Goal: Information Seeking & Learning: Get advice/opinions

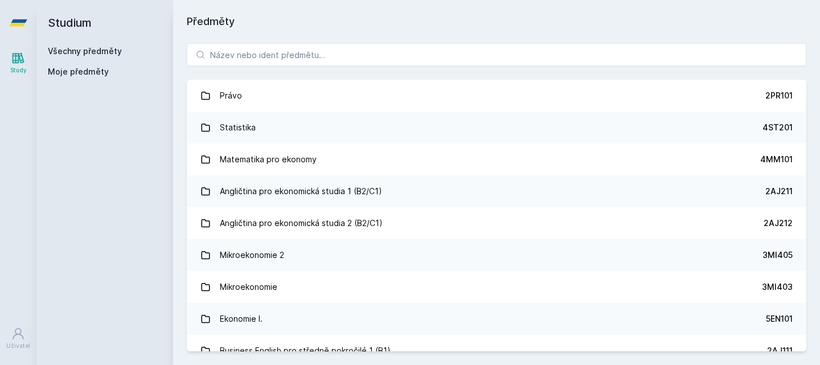
click at [408, 69] on button "Ne" at bounding box center [412, 73] width 41 height 28
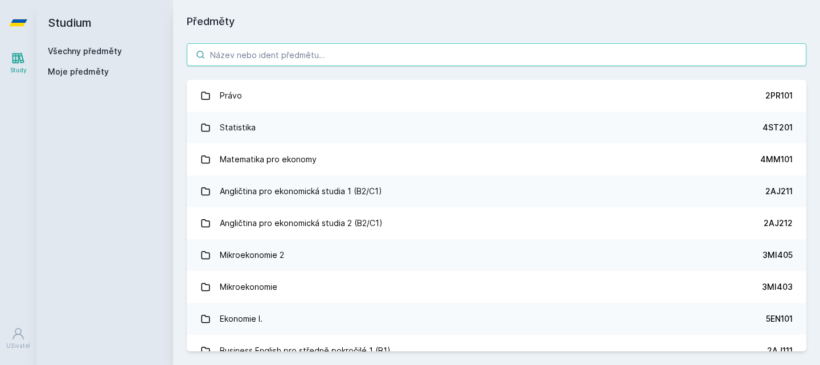
click at [377, 51] on input "search" at bounding box center [496, 54] width 619 height 23
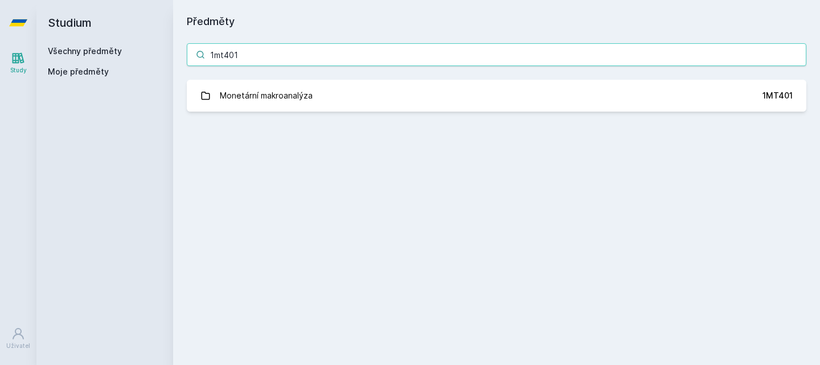
type input "1mt401"
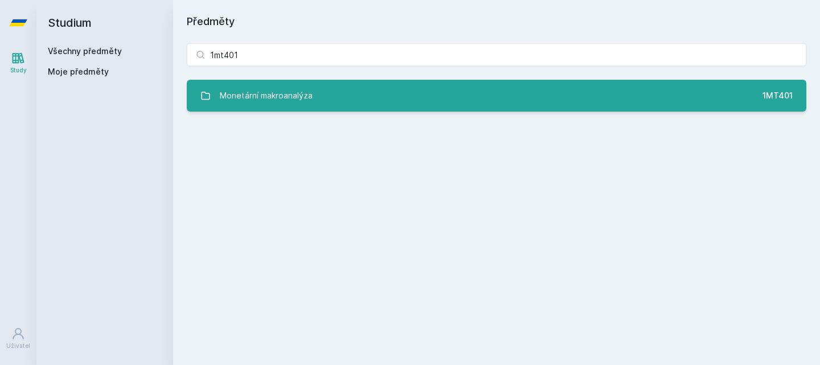
click at [408, 85] on link "Monetární makroanalýza 1MT401" at bounding box center [496, 96] width 619 height 32
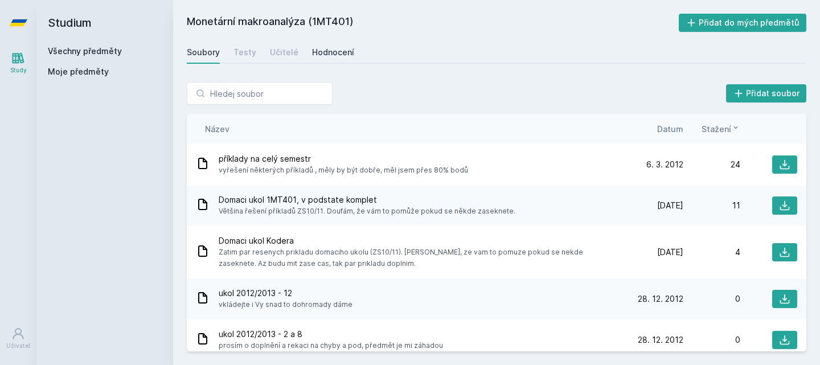
click at [317, 48] on div "Hodnocení" at bounding box center [333, 52] width 42 height 11
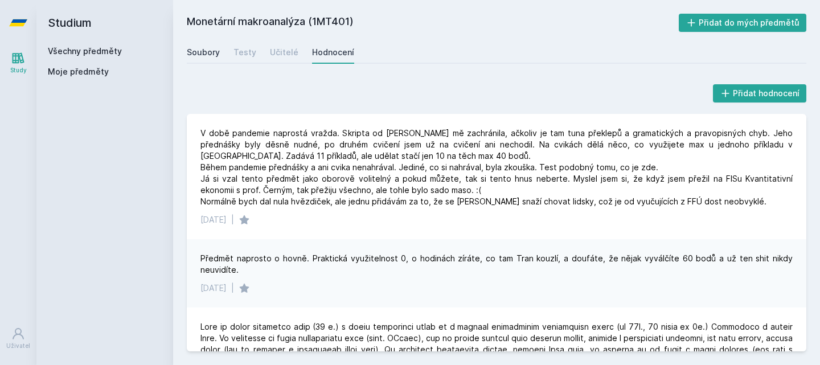
click at [212, 47] on div "Soubory" at bounding box center [203, 52] width 33 height 11
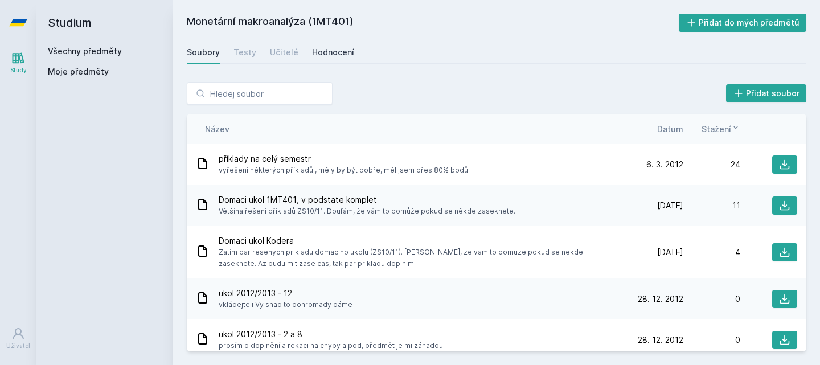
click at [330, 50] on div "Hodnocení" at bounding box center [333, 52] width 42 height 11
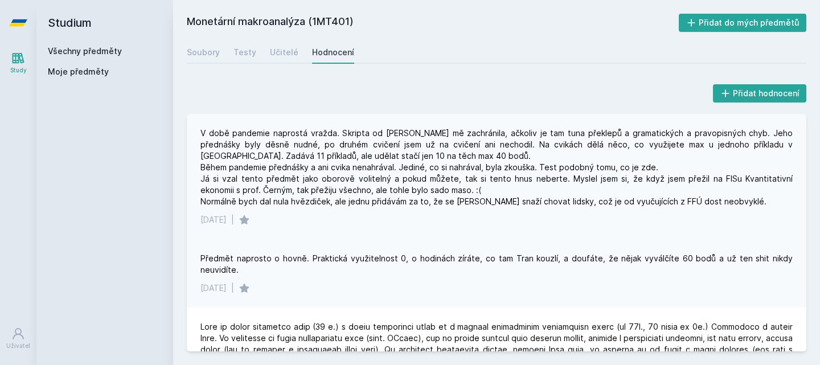
click at [478, 137] on div "V době pandemie naprostá vražda. Skripta od [PERSON_NAME] mě zachránila, ačkoli…" at bounding box center [496, 168] width 592 height 80
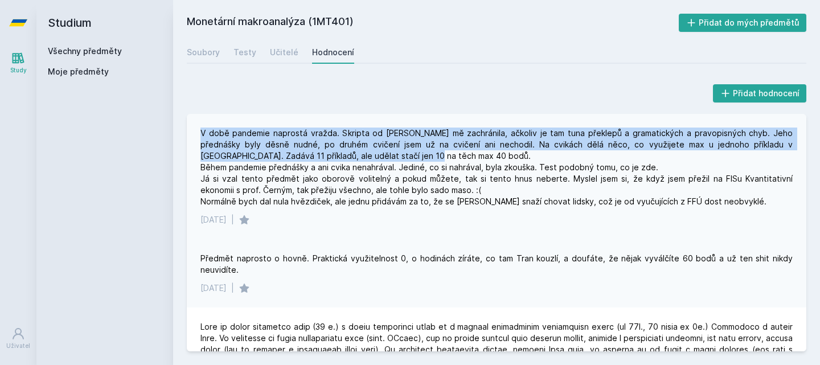
click at [478, 137] on div "V době pandemie naprostá vražda. Skripta od [PERSON_NAME] mě zachránila, ačkoli…" at bounding box center [496, 168] width 592 height 80
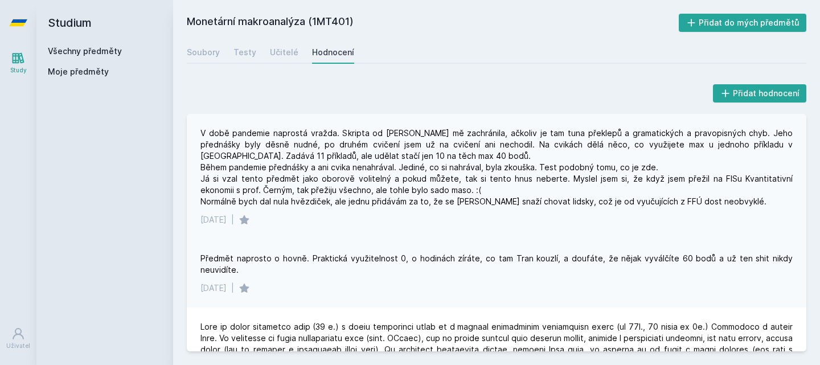
click at [468, 143] on div "V době pandemie naprostá vražda. Skripta od [PERSON_NAME] mě zachránila, ačkoli…" at bounding box center [496, 168] width 592 height 80
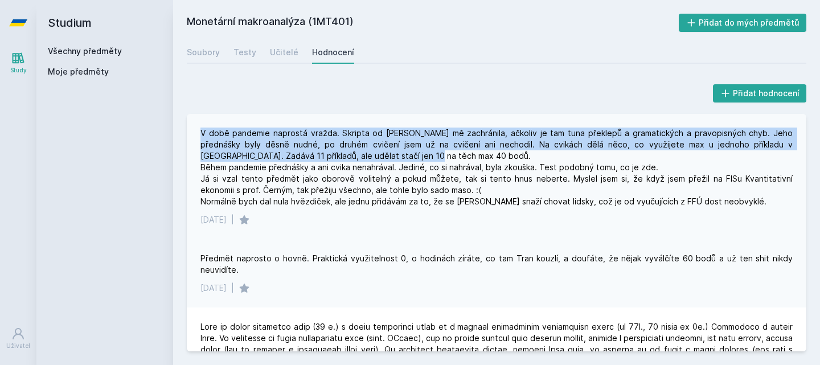
click at [468, 143] on div "V době pandemie naprostá vražda. Skripta od [PERSON_NAME] mě zachránila, ačkoli…" at bounding box center [496, 168] width 592 height 80
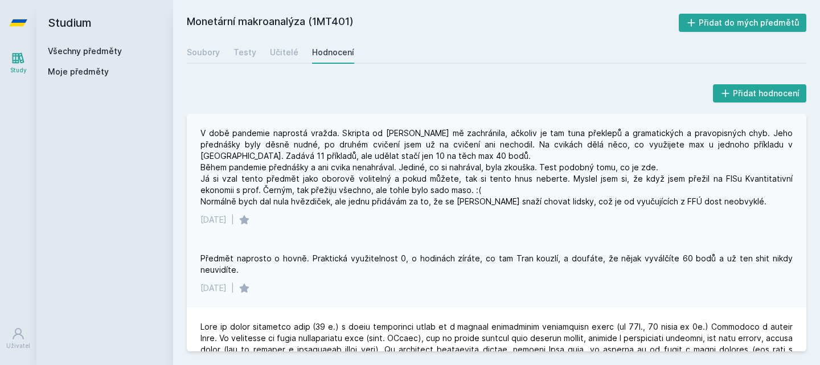
click at [448, 170] on div "V době pandemie naprostá vražda. Skripta od [PERSON_NAME] mě zachránila, ačkoli…" at bounding box center [496, 168] width 592 height 80
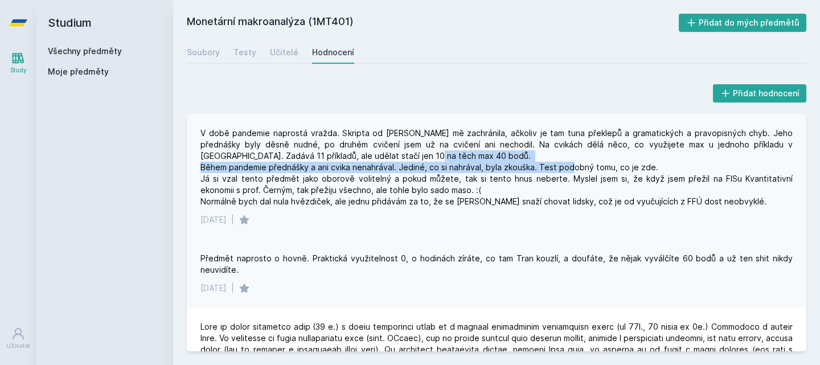
click at [448, 170] on div "V době pandemie naprostá vražda. Skripta od [PERSON_NAME] mě zachránila, ačkoli…" at bounding box center [496, 168] width 592 height 80
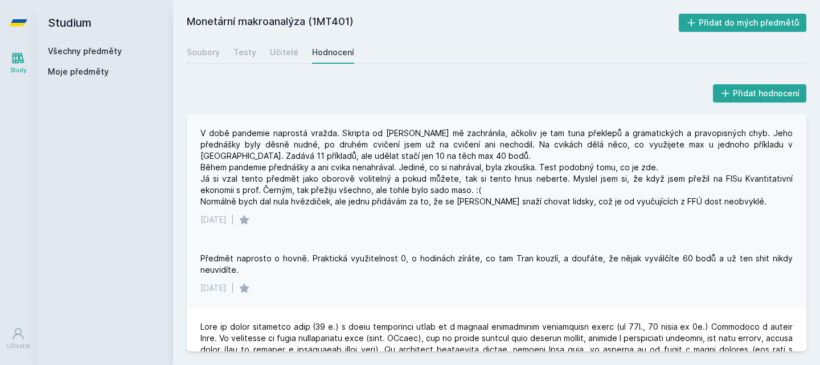
click at [459, 179] on div "V době pandemie naprostá vražda. Skripta od [PERSON_NAME] mě zachránila, ačkoli…" at bounding box center [496, 168] width 592 height 80
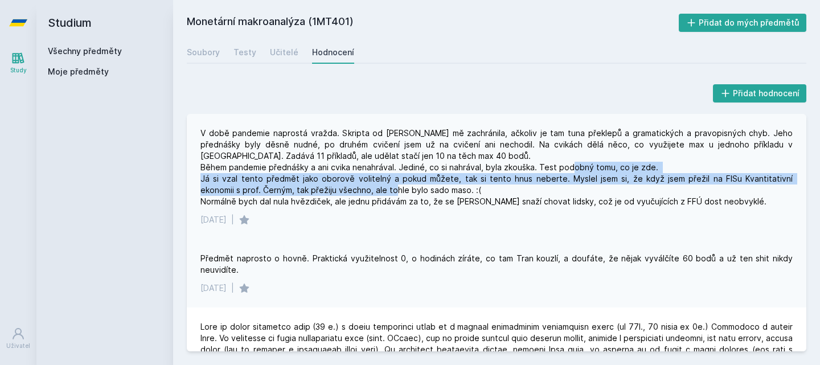
click at [459, 179] on div "V době pandemie naprostá vražda. Skripta od [PERSON_NAME] mě zachránila, ačkoli…" at bounding box center [496, 168] width 592 height 80
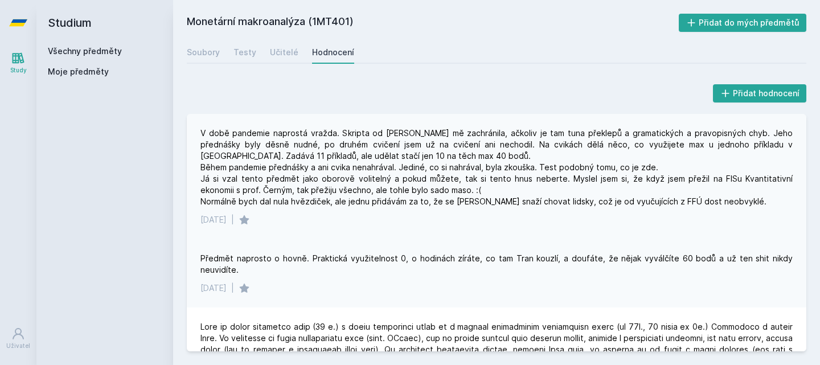
click at [459, 178] on div "V době pandemie naprostá vražda. Skripta od [PERSON_NAME] mě zachránila, ačkoli…" at bounding box center [496, 168] width 592 height 80
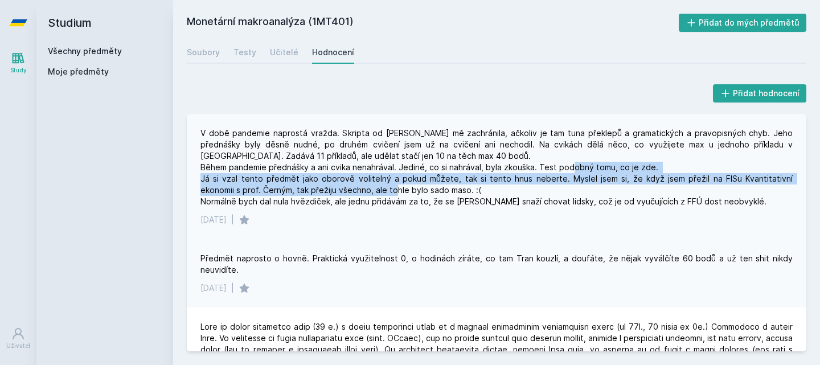
click at [459, 178] on div "V době pandemie naprostá vražda. Skripta od [PERSON_NAME] mě zachránila, ačkoli…" at bounding box center [496, 168] width 592 height 80
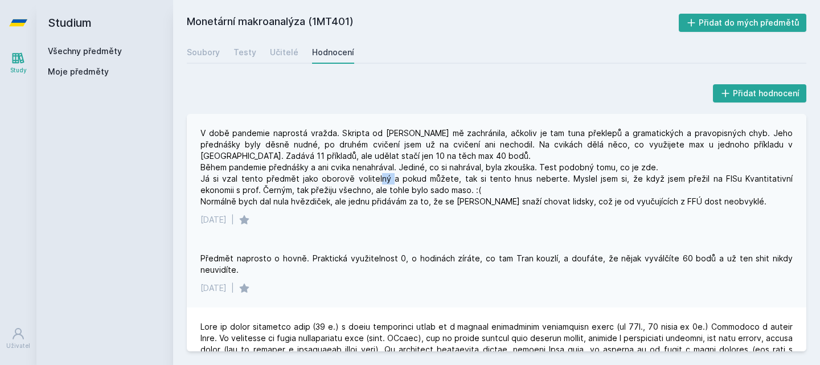
click at [459, 178] on div "V době pandemie naprostá vražda. Skripta od [PERSON_NAME] mě zachránila, ačkoli…" at bounding box center [496, 168] width 592 height 80
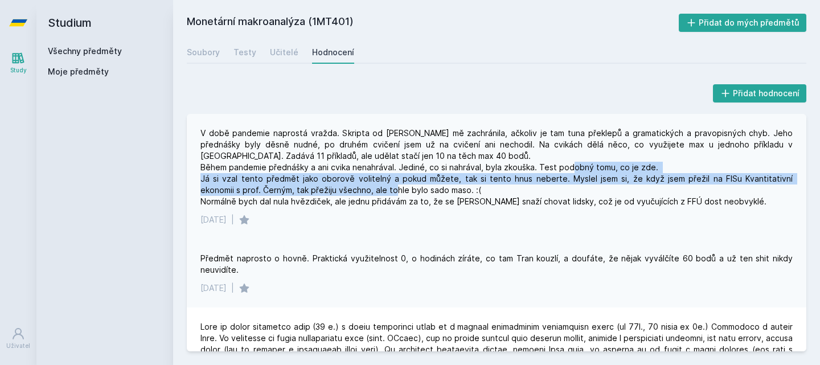
click at [459, 178] on div "V době pandemie naprostá vražda. Skripta od [PERSON_NAME] mě zachránila, ačkoli…" at bounding box center [496, 168] width 592 height 80
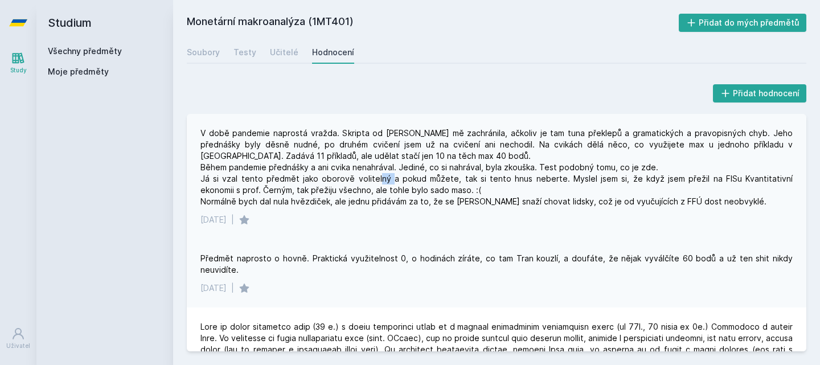
click at [459, 178] on div "V době pandemie naprostá vražda. Skripta od [PERSON_NAME] mě zachránila, ačkoli…" at bounding box center [496, 168] width 592 height 80
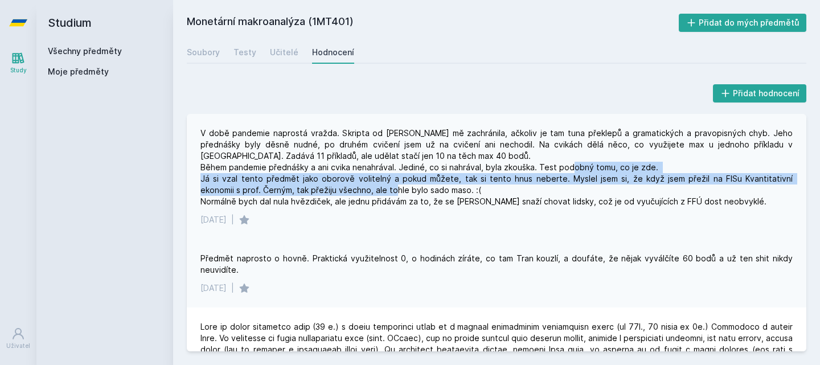
click at [459, 178] on div "V době pandemie naprostá vražda. Skripta od [PERSON_NAME] mě zachránila, ačkoli…" at bounding box center [496, 168] width 592 height 80
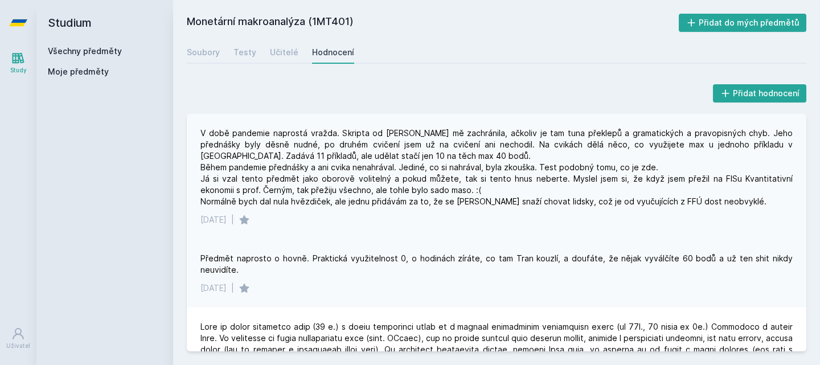
click at [459, 178] on div "V době pandemie naprostá vražda. Skripta od [PERSON_NAME] mě zachránila, ačkoli…" at bounding box center [496, 168] width 592 height 80
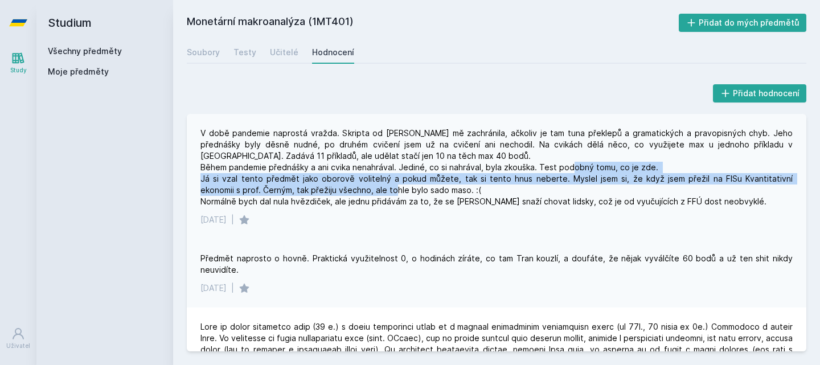
click at [459, 178] on div "V době pandemie naprostá vražda. Skripta od [PERSON_NAME] mě zachránila, ačkoli…" at bounding box center [496, 168] width 592 height 80
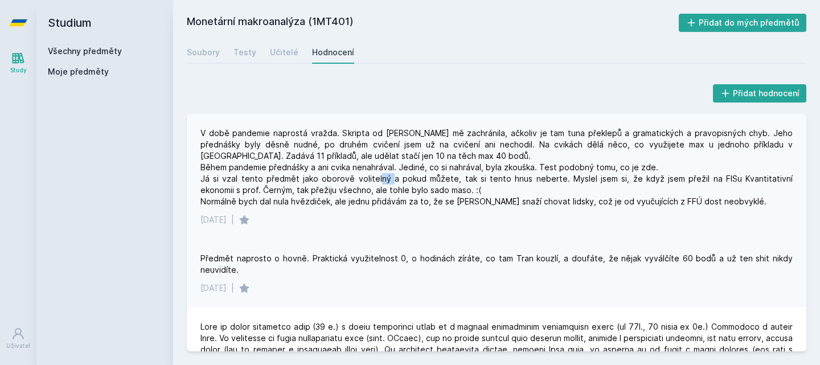
click at [459, 178] on div "V době pandemie naprostá vražda. Skripta od [PERSON_NAME] mě zachránila, ačkoli…" at bounding box center [496, 168] width 592 height 80
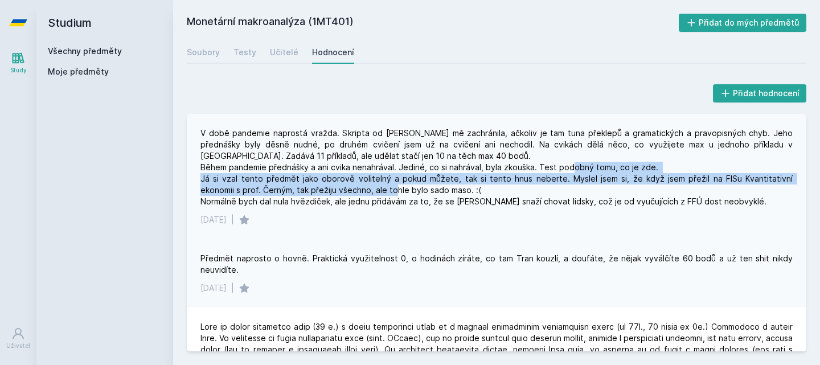
click at [459, 178] on div "V době pandemie naprostá vražda. Skripta od [PERSON_NAME] mě zachránila, ačkoli…" at bounding box center [496, 168] width 592 height 80
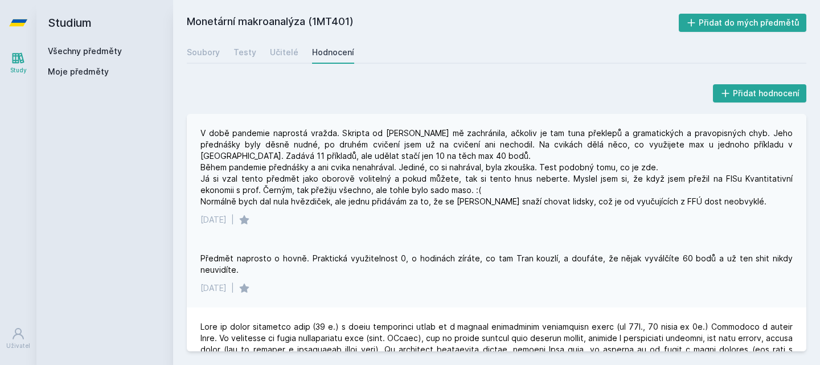
click at [465, 183] on div "V době pandemie naprostá vražda. Skripta od [PERSON_NAME] mě zachránila, ačkoli…" at bounding box center [496, 168] width 592 height 80
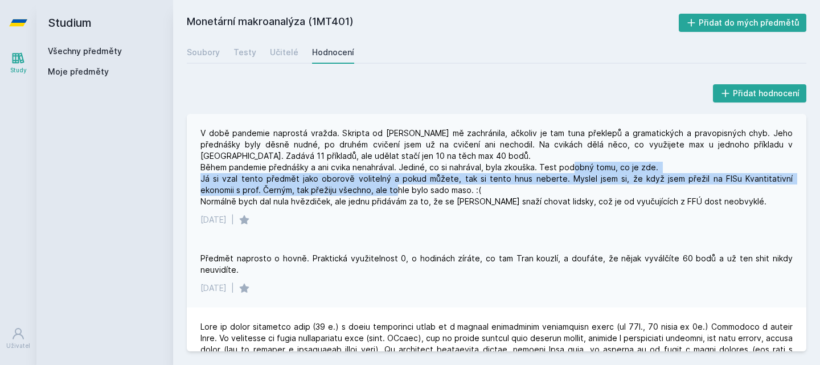
click at [465, 183] on div "V době pandemie naprostá vražda. Skripta od [PERSON_NAME] mě zachránila, ačkoli…" at bounding box center [496, 168] width 592 height 80
click at [467, 178] on div "V době pandemie naprostá vražda. Skripta od [PERSON_NAME] mě zachránila, ačkoli…" at bounding box center [496, 168] width 592 height 80
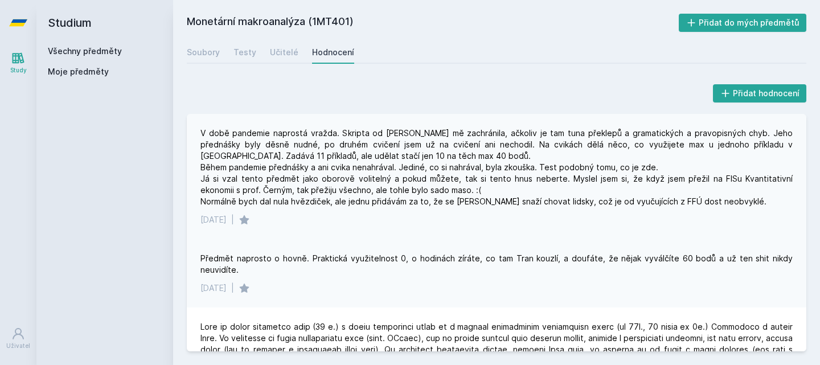
click at [473, 178] on div "V době pandemie naprostá vražda. Skripta od [PERSON_NAME] mě zachránila, ačkoli…" at bounding box center [496, 168] width 592 height 80
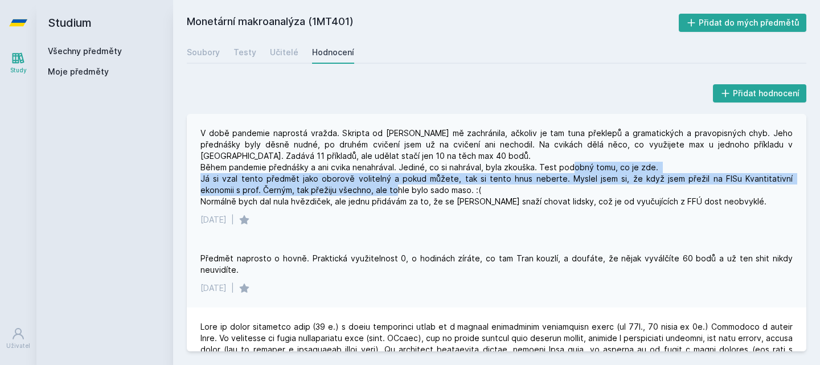
click at [473, 178] on div "V době pandemie naprostá vražda. Skripta od [PERSON_NAME] mě zachránila, ačkoli…" at bounding box center [496, 168] width 592 height 80
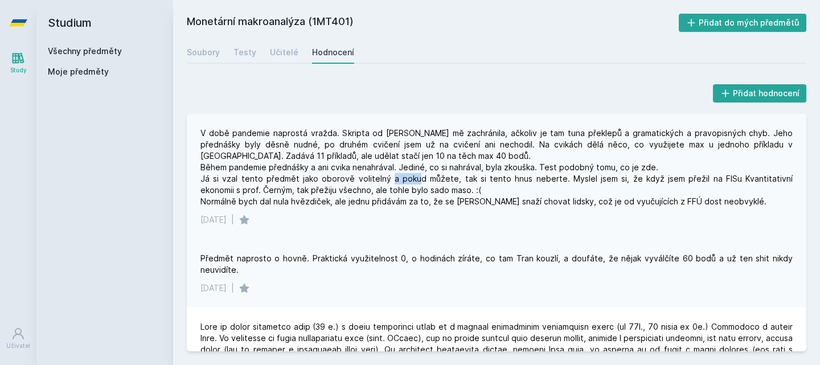
click at [473, 178] on div "V době pandemie naprostá vražda. Skripta od [PERSON_NAME] mě zachránila, ačkoli…" at bounding box center [496, 168] width 592 height 80
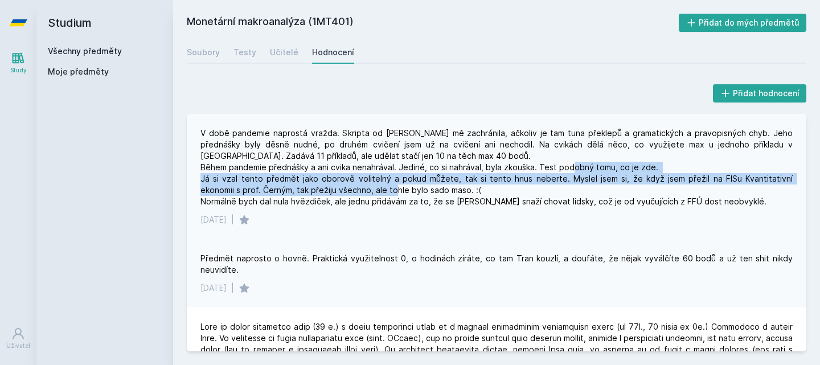
click at [473, 178] on div "V době pandemie naprostá vražda. Skripta od [PERSON_NAME] mě zachránila, ačkoli…" at bounding box center [496, 168] width 592 height 80
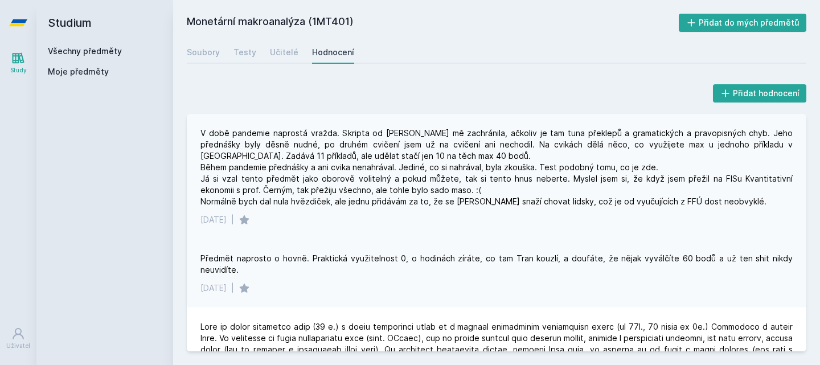
click at [456, 202] on div "V době pandemie naprostá vražda. Skripta od [PERSON_NAME] mě zachránila, ačkoli…" at bounding box center [496, 168] width 592 height 80
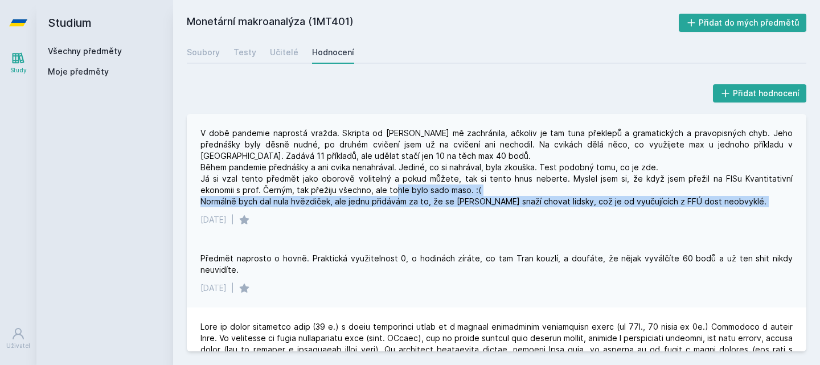
click at [456, 202] on div "V době pandemie naprostá vražda. Skripta od [PERSON_NAME] mě zachránila, ačkoli…" at bounding box center [496, 168] width 592 height 80
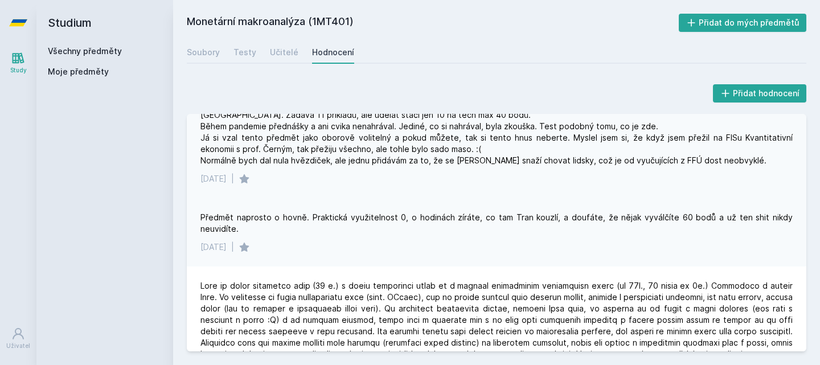
scroll to position [61, 0]
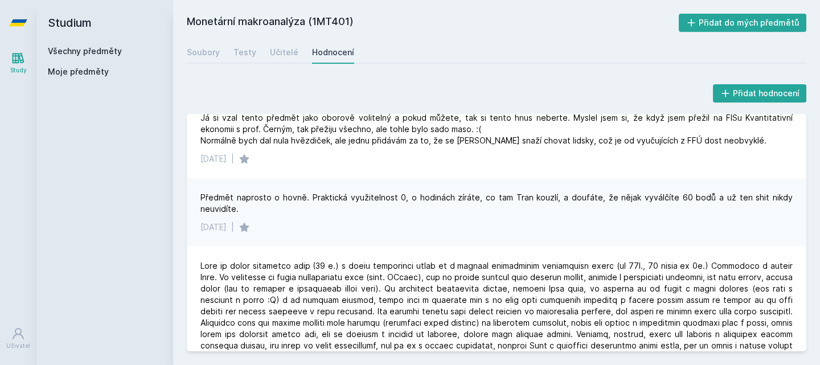
click at [459, 200] on div "Předmět naprosto o hovně. Praktická využitelnost 0, o hodinách zíráte, co tam T…" at bounding box center [496, 203] width 592 height 23
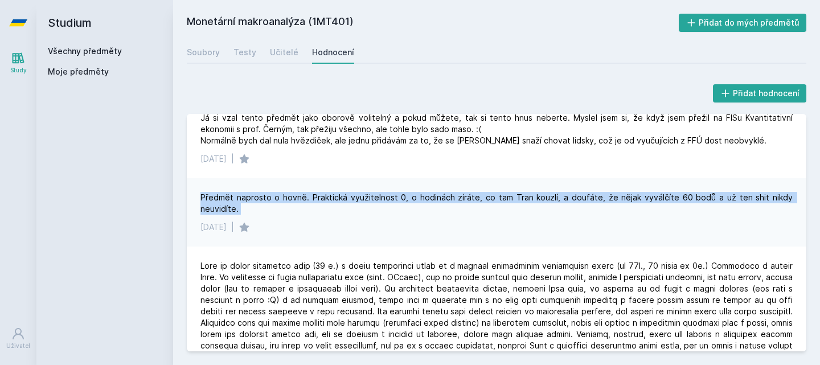
click at [459, 200] on div "Předmět naprosto o hovně. Praktická využitelnost 0, o hodinách zíráte, co tam T…" at bounding box center [496, 203] width 592 height 23
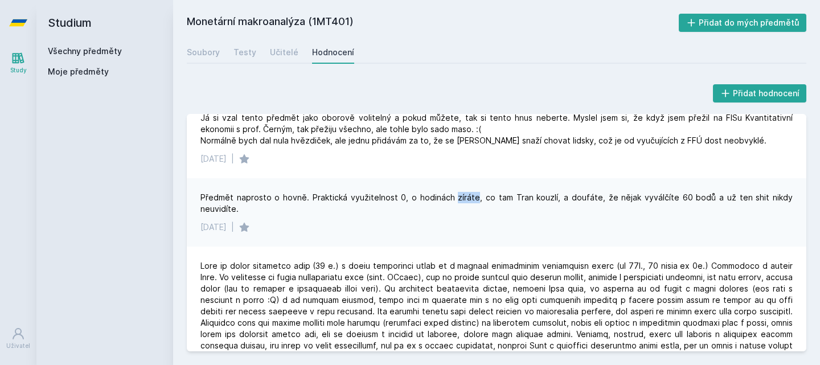
click at [459, 200] on div "Předmět naprosto o hovně. Praktická využitelnost 0, o hodinách zíráte, co tam T…" at bounding box center [496, 203] width 592 height 23
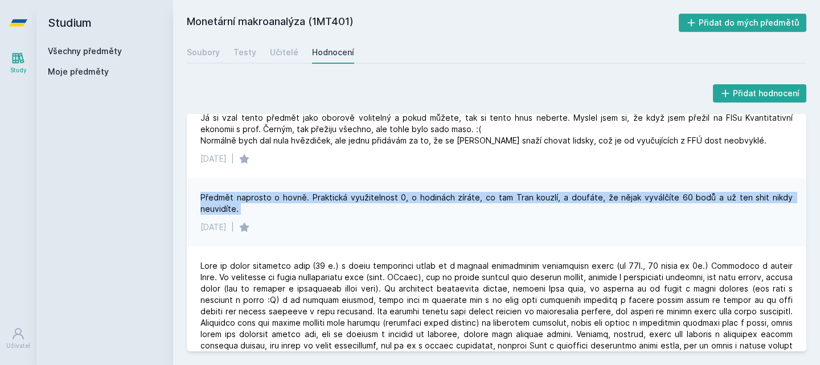
click at [459, 200] on div "Předmět naprosto o hovně. Praktická využitelnost 0, o hodinách zíráte, co tam T…" at bounding box center [496, 203] width 592 height 23
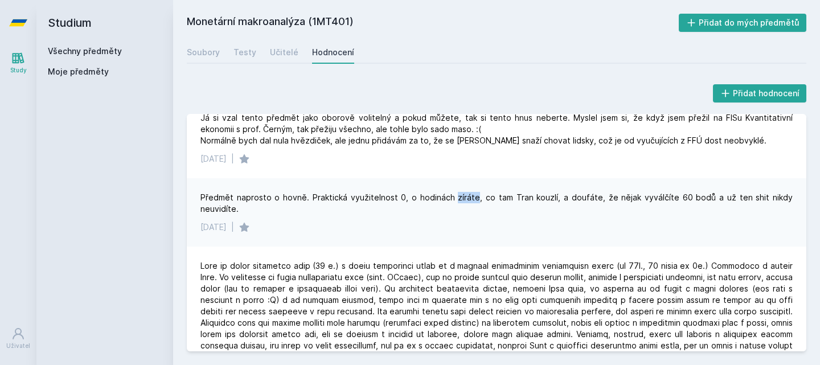
click at [459, 200] on div "Předmět naprosto o hovně. Praktická využitelnost 0, o hodinách zíráte, co tam T…" at bounding box center [496, 203] width 592 height 23
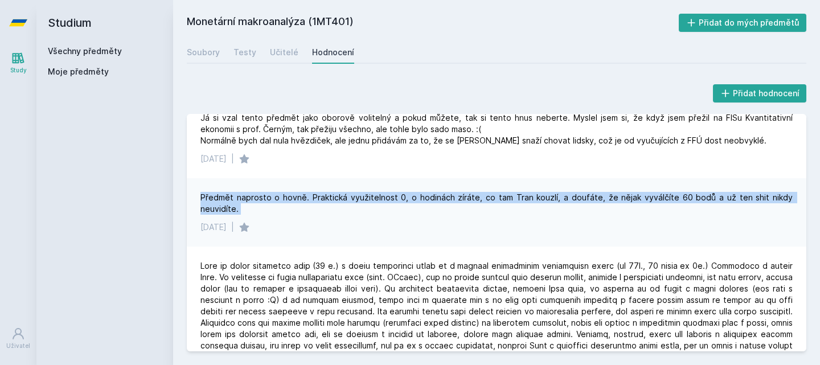
click at [459, 200] on div "Předmět naprosto o hovně. Praktická využitelnost 0, o hodinách zíráte, co tam T…" at bounding box center [496, 203] width 592 height 23
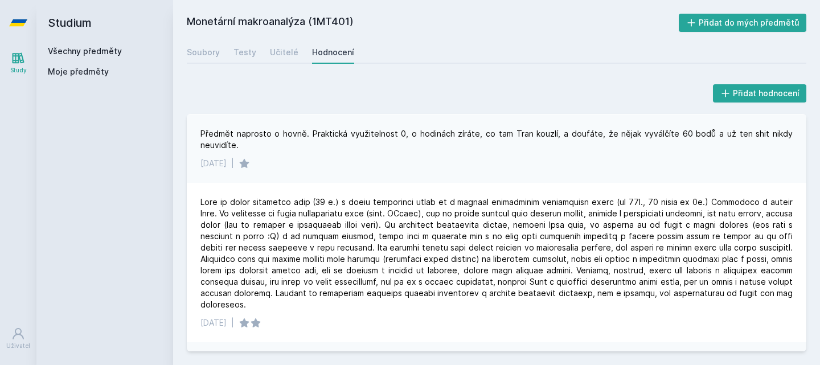
scroll to position [125, 0]
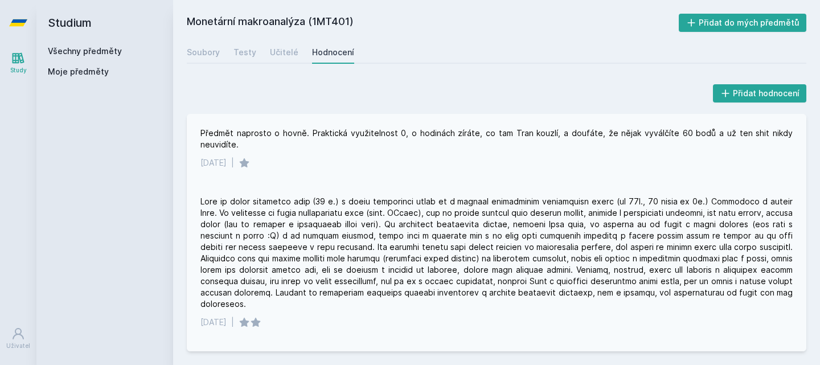
click at [476, 202] on div at bounding box center [496, 253] width 592 height 114
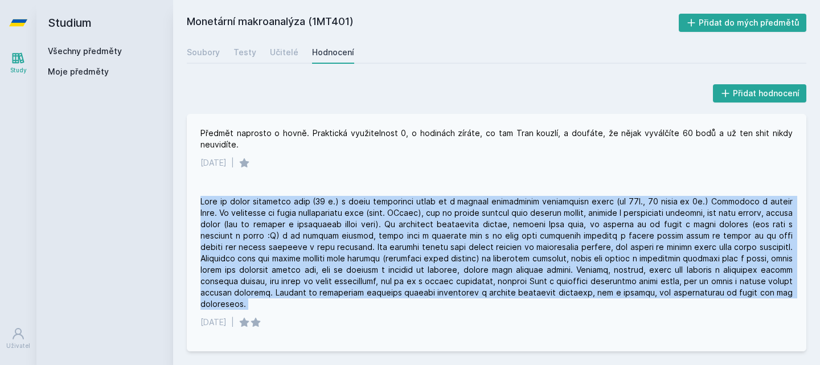
click at [476, 202] on div at bounding box center [496, 253] width 592 height 114
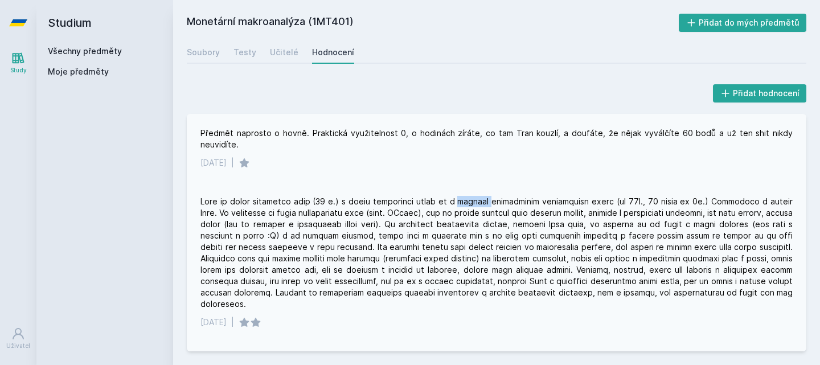
click at [476, 202] on div at bounding box center [496, 253] width 592 height 114
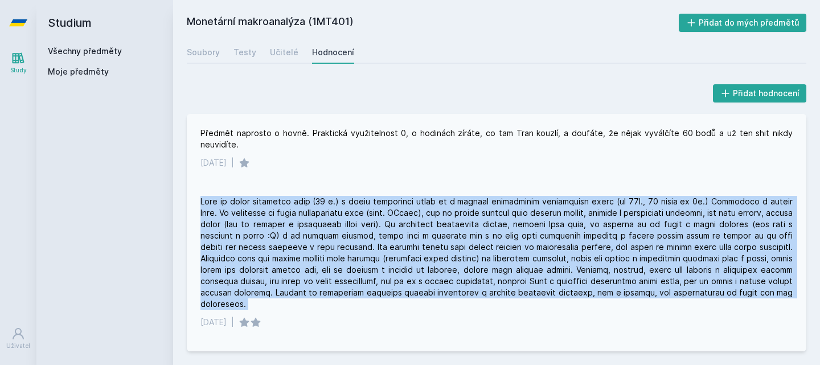
click at [476, 202] on div at bounding box center [496, 253] width 592 height 114
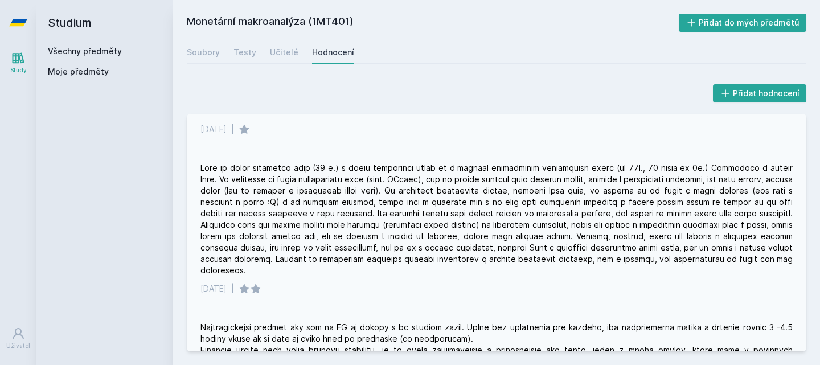
scroll to position [161, 0]
click at [475, 174] on div at bounding box center [496, 218] width 592 height 114
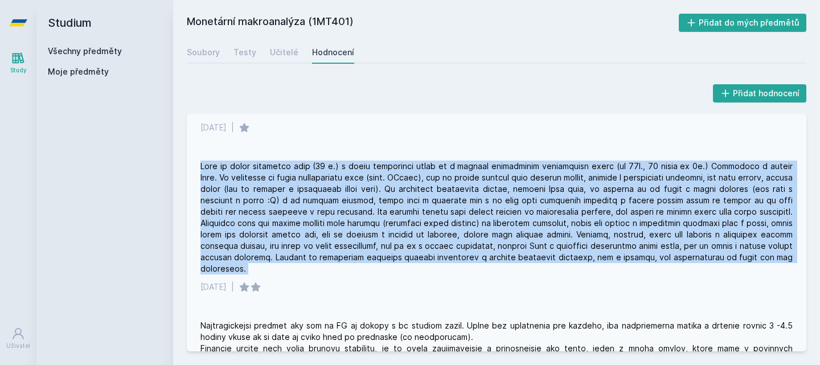
click at [475, 174] on div at bounding box center [496, 218] width 592 height 114
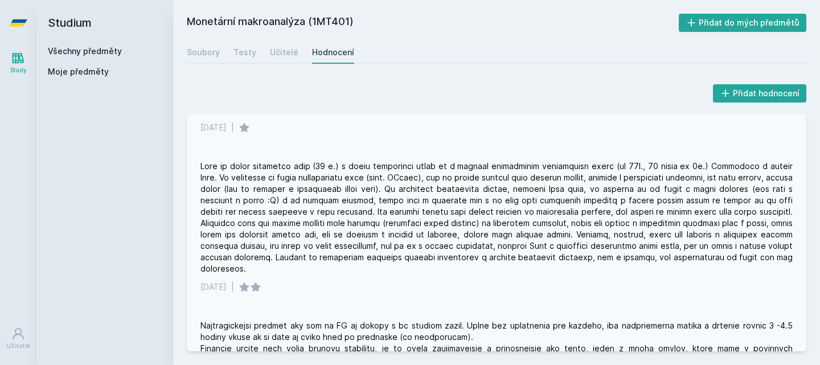
click at [494, 179] on div at bounding box center [496, 218] width 592 height 114
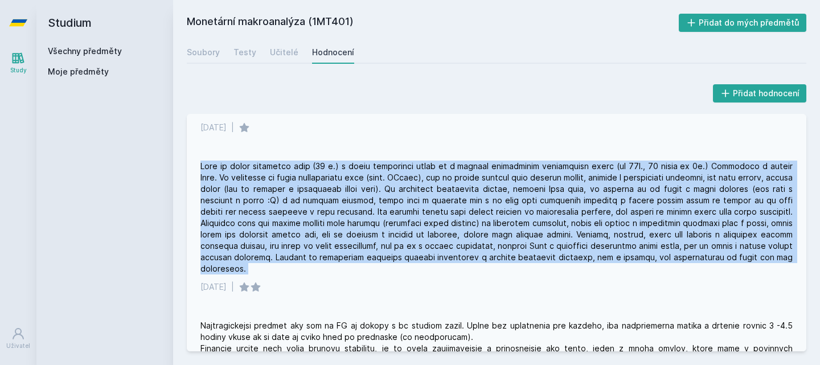
click at [494, 179] on div at bounding box center [496, 218] width 592 height 114
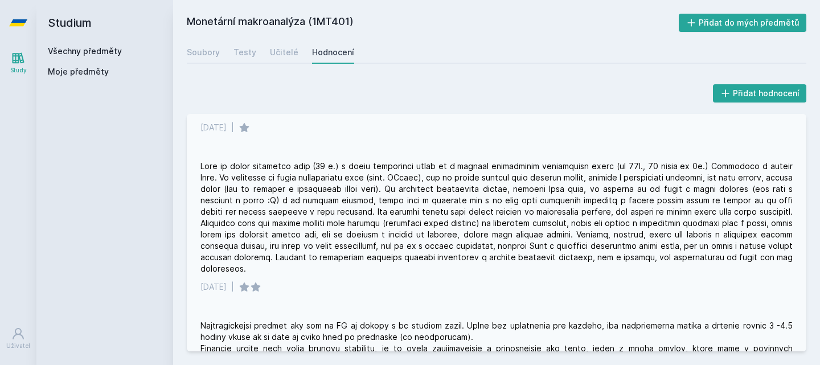
click at [505, 174] on div at bounding box center [496, 218] width 592 height 114
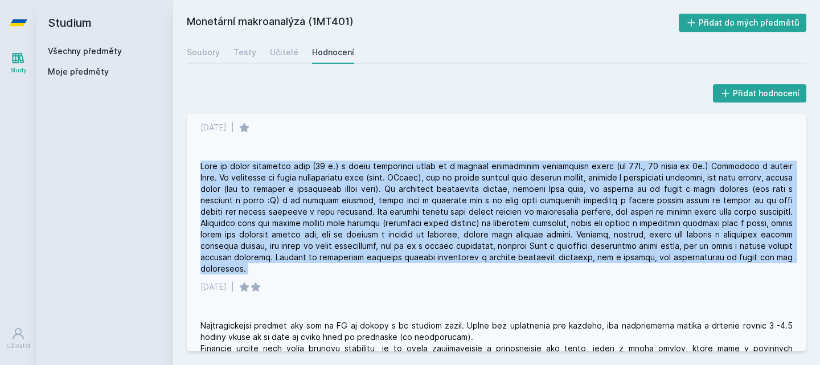
click at [505, 174] on div at bounding box center [496, 218] width 592 height 114
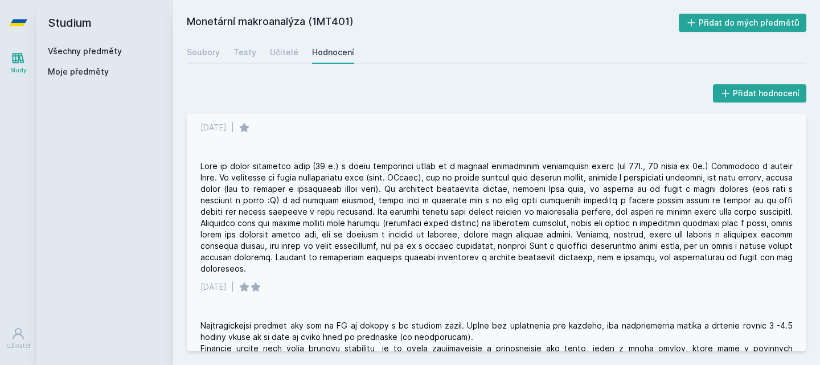
click at [485, 191] on div at bounding box center [496, 218] width 592 height 114
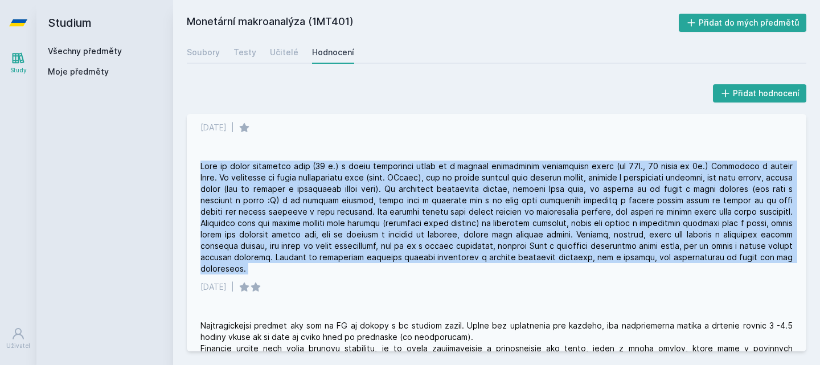
click at [485, 191] on div at bounding box center [496, 218] width 592 height 114
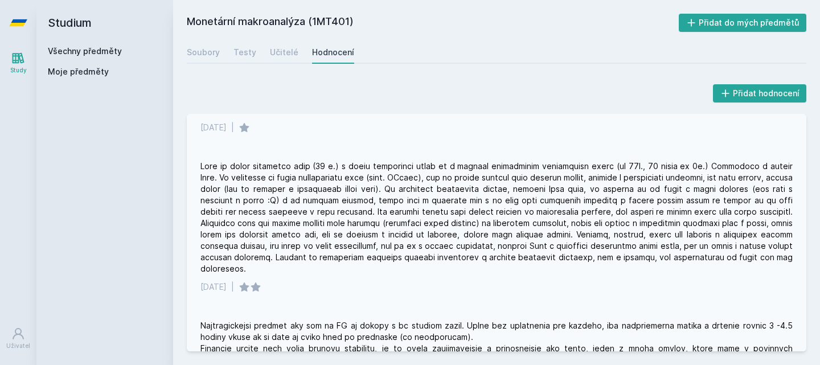
click at [485, 191] on div at bounding box center [496, 218] width 592 height 114
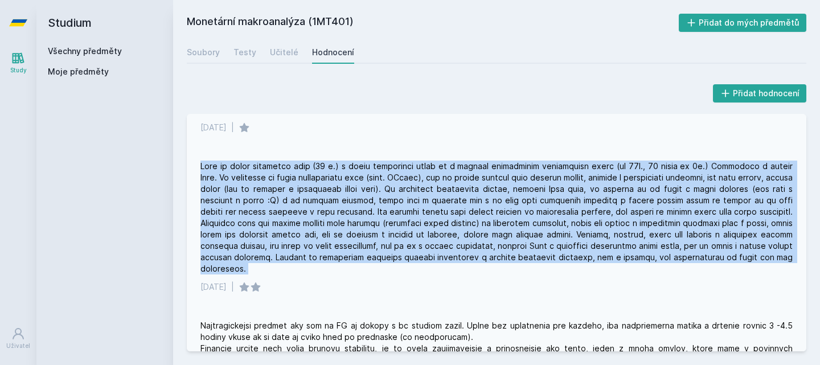
click at [485, 191] on div at bounding box center [496, 218] width 592 height 114
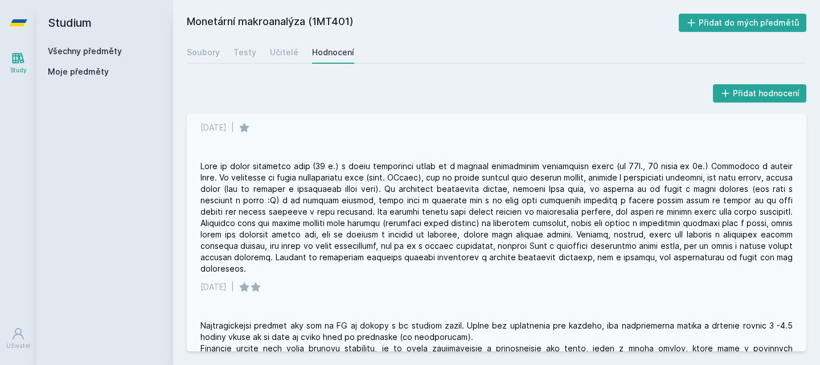
click at [255, 199] on div at bounding box center [496, 218] width 592 height 114
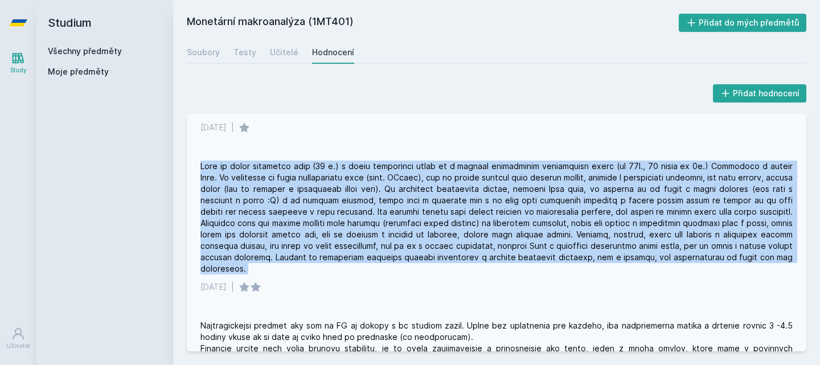
click at [255, 199] on div at bounding box center [496, 218] width 592 height 114
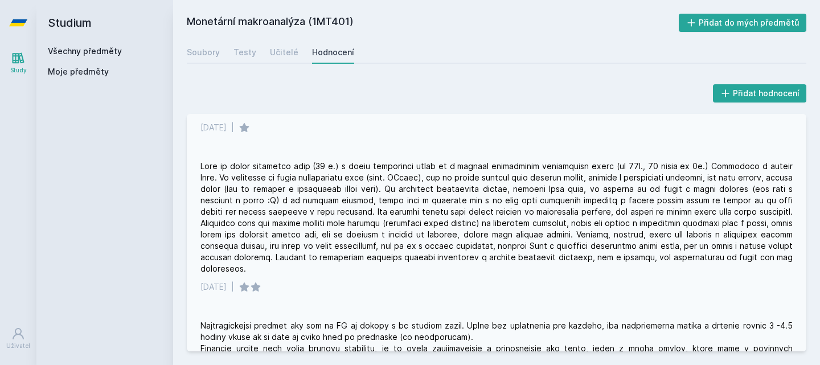
click at [255, 199] on div at bounding box center [496, 218] width 592 height 114
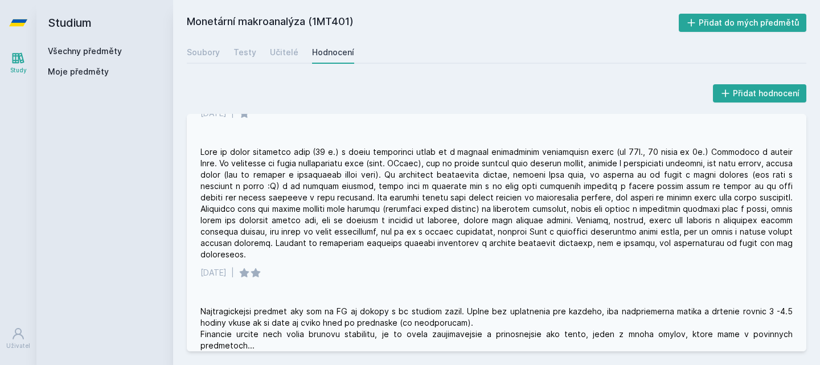
click at [464, 192] on div at bounding box center [496, 203] width 592 height 114
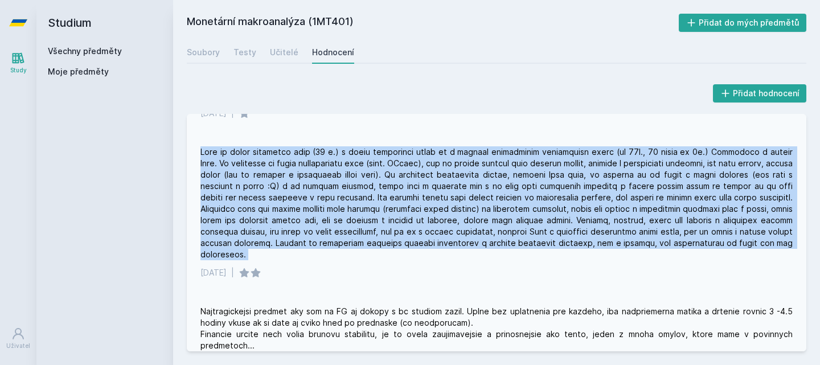
click at [464, 192] on div at bounding box center [496, 203] width 592 height 114
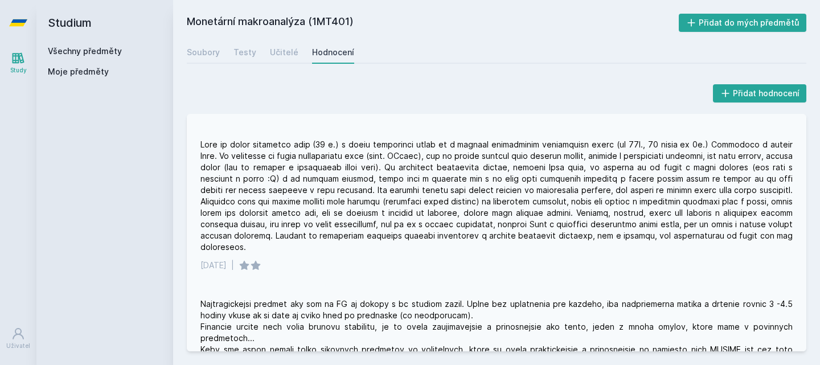
scroll to position [182, 0]
click at [478, 190] on div at bounding box center [496, 196] width 592 height 114
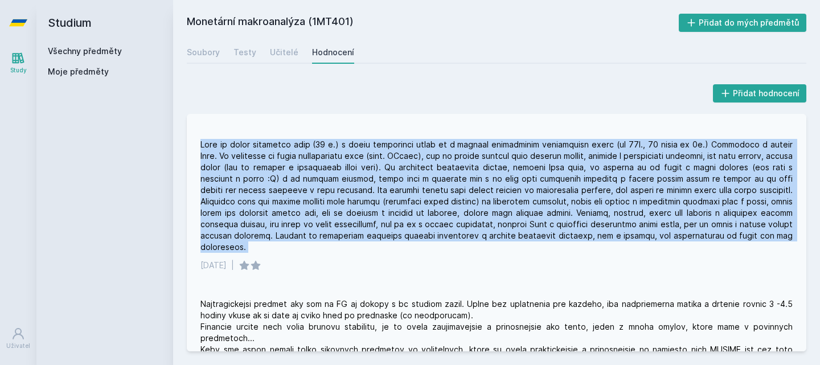
click at [478, 190] on div at bounding box center [496, 196] width 592 height 114
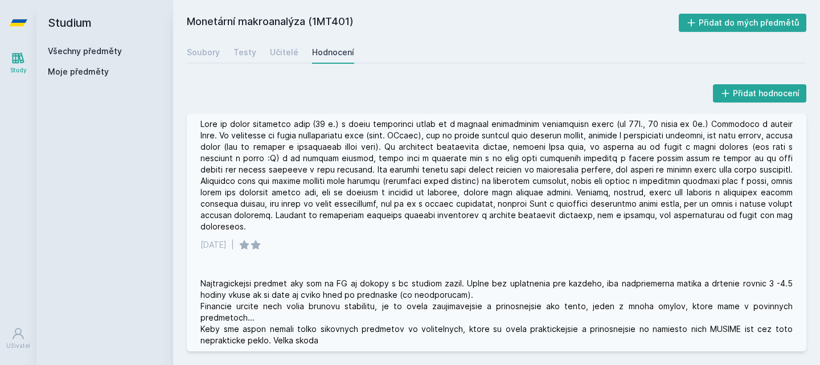
scroll to position [203, 0]
click at [476, 182] on div at bounding box center [496, 175] width 592 height 114
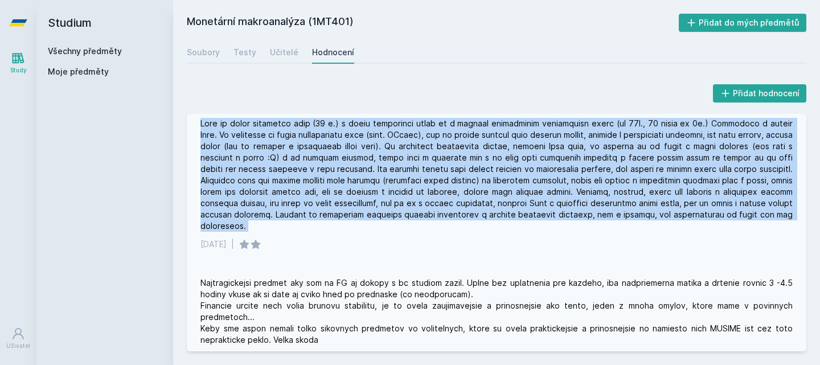
click at [476, 182] on div at bounding box center [496, 175] width 592 height 114
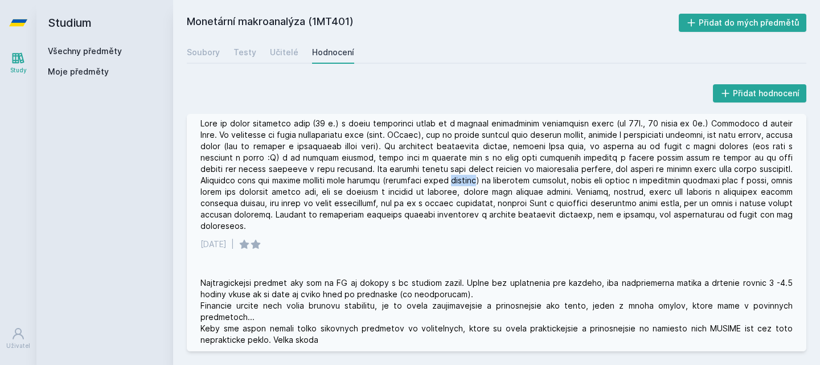
click at [476, 182] on div at bounding box center [496, 175] width 592 height 114
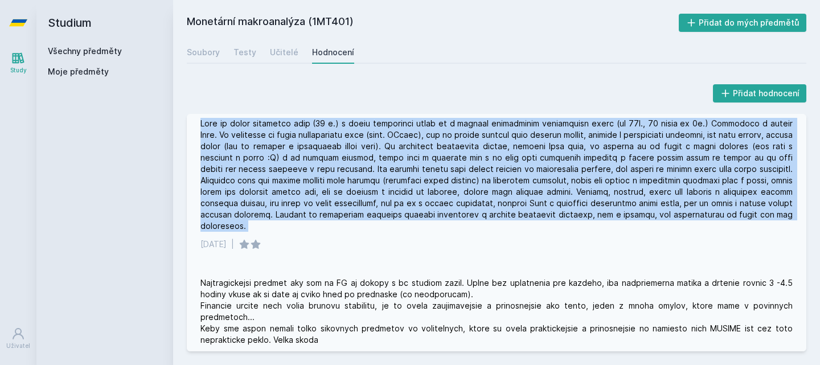
click at [476, 182] on div at bounding box center [496, 175] width 592 height 114
click at [502, 197] on div at bounding box center [496, 175] width 592 height 114
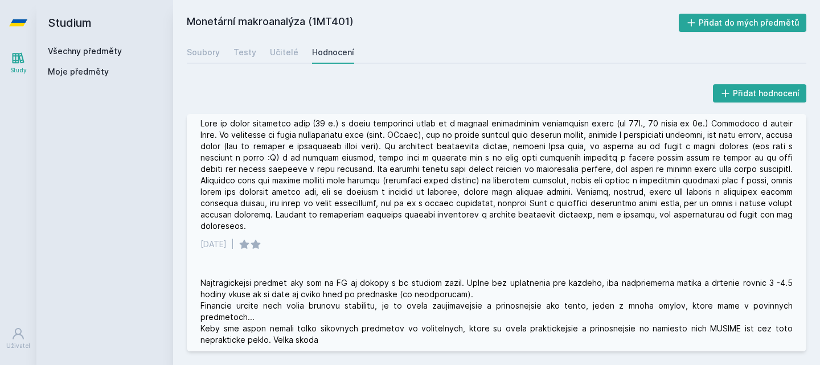
click at [490, 215] on div at bounding box center [496, 175] width 592 height 114
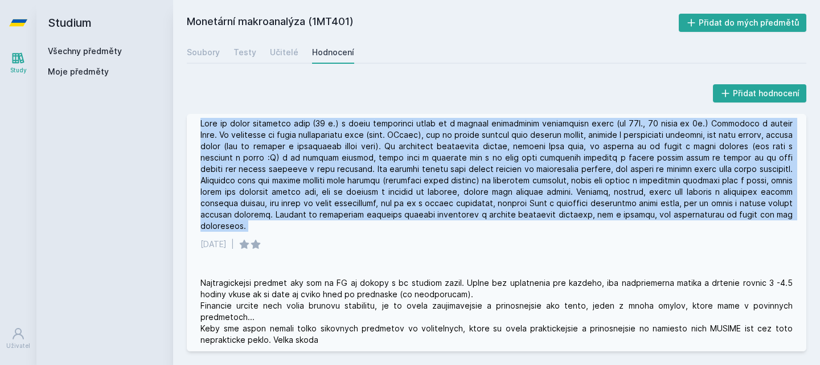
click at [490, 215] on div at bounding box center [496, 175] width 592 height 114
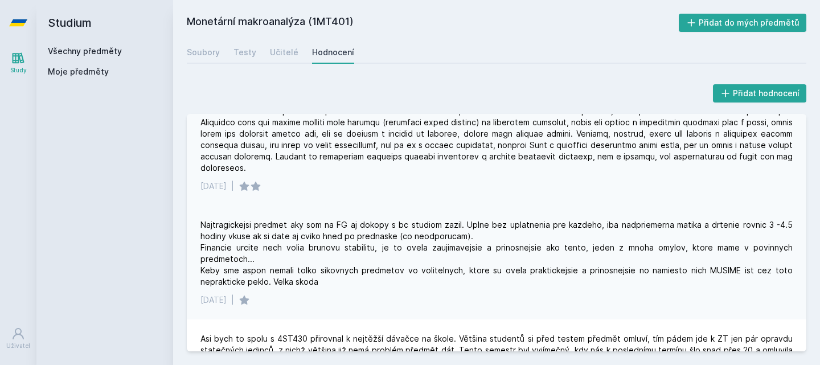
scroll to position [261, 0]
click at [490, 227] on div "Najtragickejsi predmet aky som na FG aj dokopy s bc studiom zazil. Uplne bez up…" at bounding box center [496, 254] width 592 height 68
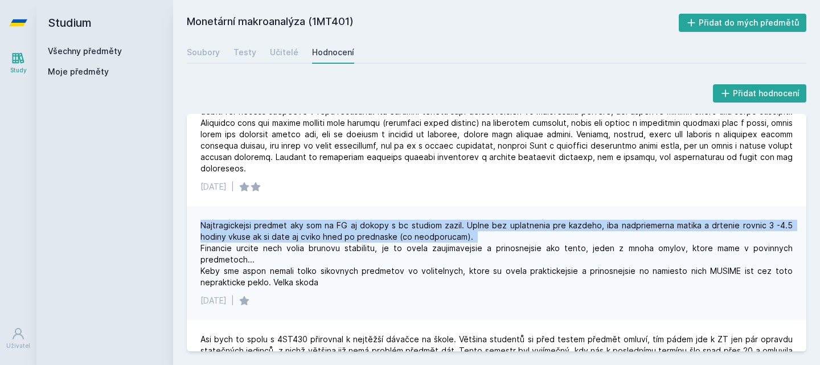
click at [490, 227] on div "Najtragickejsi predmet aky som na FG aj dokopy s bc studiom zazil. Uplne bez up…" at bounding box center [496, 254] width 592 height 68
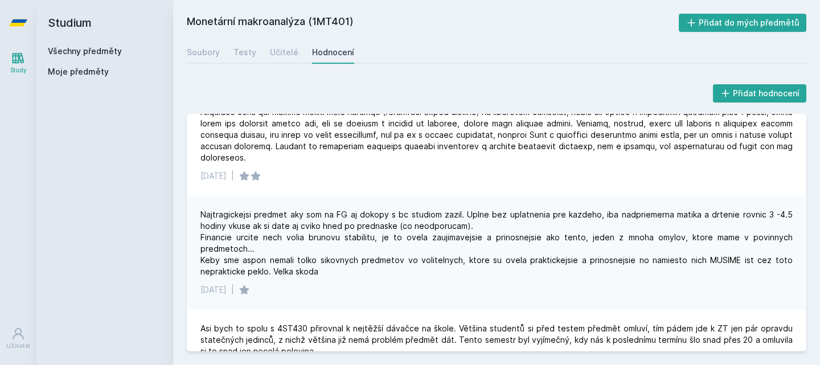
scroll to position [271, 0]
click at [484, 214] on div "Najtragickejsi predmet aky som na FG aj dokopy s bc studiom zazil. Uplne bez up…" at bounding box center [496, 243] width 592 height 68
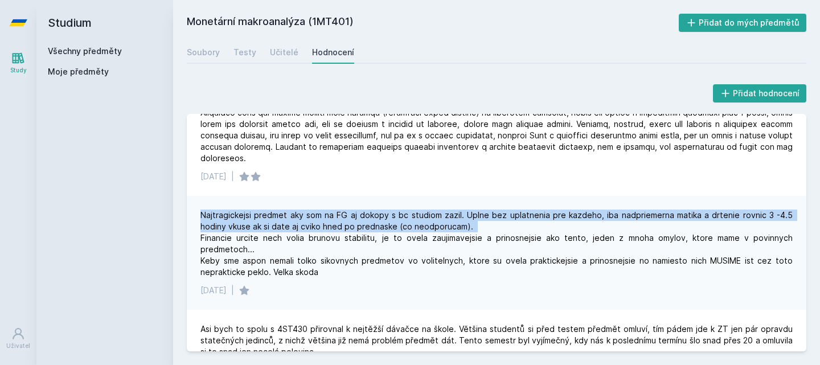
click at [484, 214] on div "Najtragickejsi predmet aky som na FG aj dokopy s bc studiom zazil. Uplne bez up…" at bounding box center [496, 243] width 592 height 68
click at [488, 214] on div "Najtragickejsi predmet aky som na FG aj dokopy s bc studiom zazil. Uplne bez up…" at bounding box center [496, 243] width 592 height 68
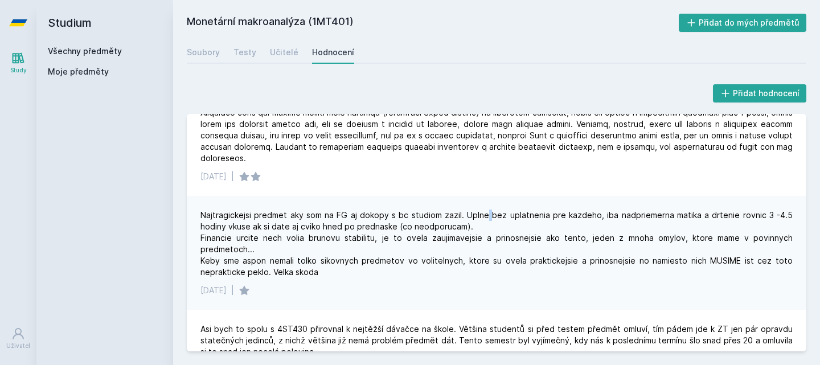
click at [488, 214] on div "Najtragickejsi predmet aky som na FG aj dokopy s bc studiom zazil. Uplne bez up…" at bounding box center [496, 243] width 592 height 68
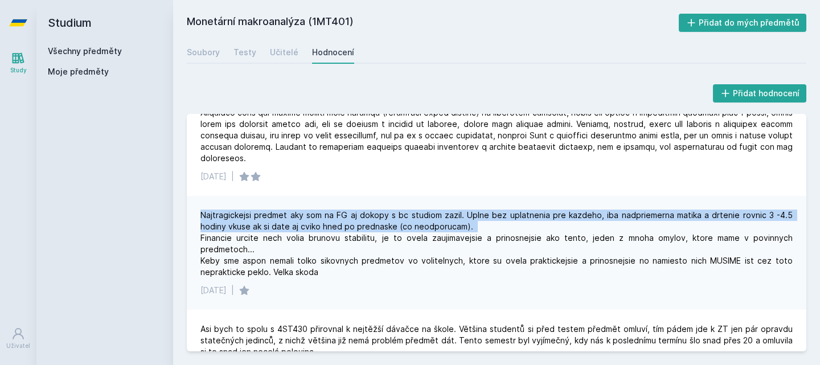
click at [488, 214] on div "Najtragickejsi predmet aky som na FG aj dokopy s bc studiom zazil. Uplne bez up…" at bounding box center [496, 243] width 592 height 68
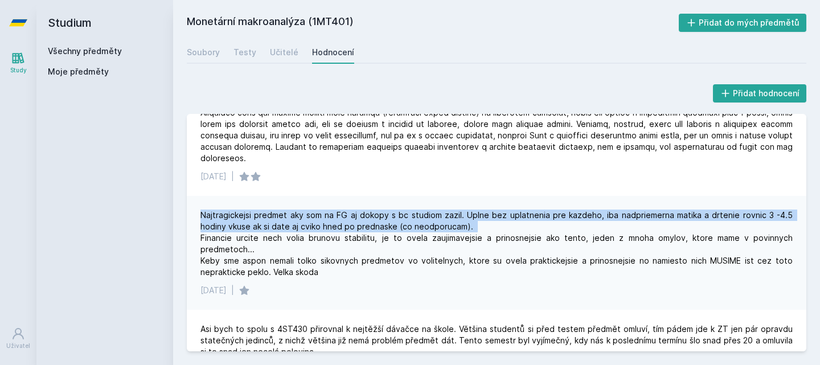
click at [488, 214] on div "Najtragickejsi predmet aky som na FG aj dokopy s bc studiom zazil. Uplne bez up…" at bounding box center [496, 243] width 592 height 68
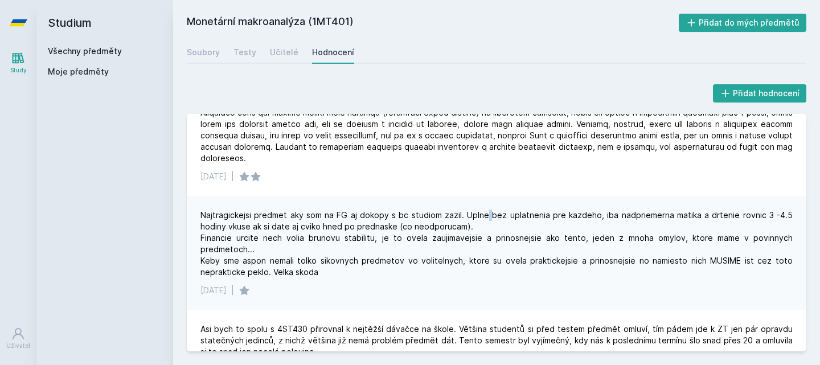
click at [488, 214] on div "Najtragickejsi predmet aky som na FG aj dokopy s bc studiom zazil. Uplne bez up…" at bounding box center [496, 243] width 592 height 68
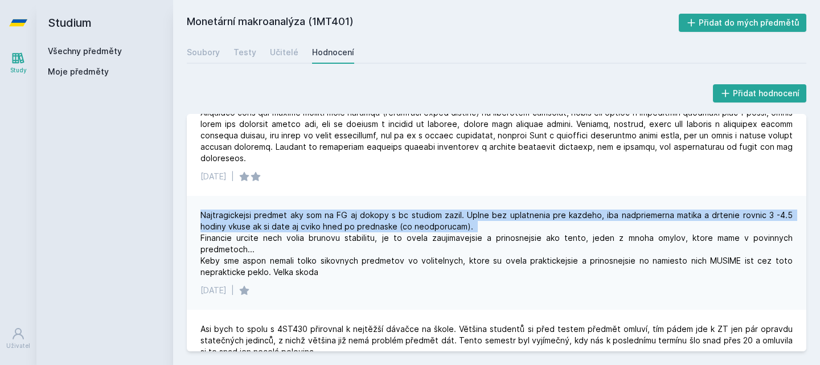
click at [488, 214] on div "Najtragickejsi predmet aky som na FG aj dokopy s bc studiom zazil. Uplne bez up…" at bounding box center [496, 243] width 592 height 68
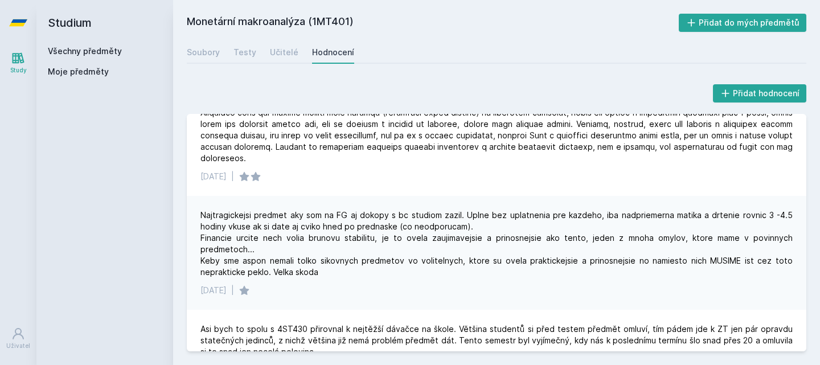
click at [432, 227] on div "Najtragickejsi predmet aky som na FG aj dokopy s bc studiom zazil. Uplne bez up…" at bounding box center [496, 243] width 592 height 68
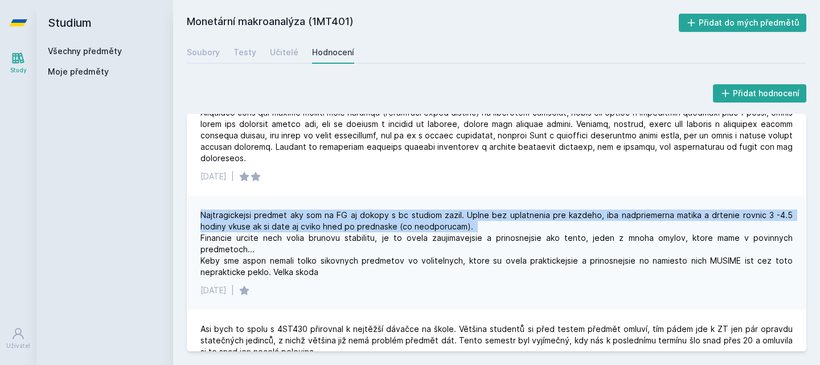
click at [432, 227] on div "Najtragickejsi predmet aky som na FG aj dokopy s bc studiom zazil. Uplne bez up…" at bounding box center [496, 243] width 592 height 68
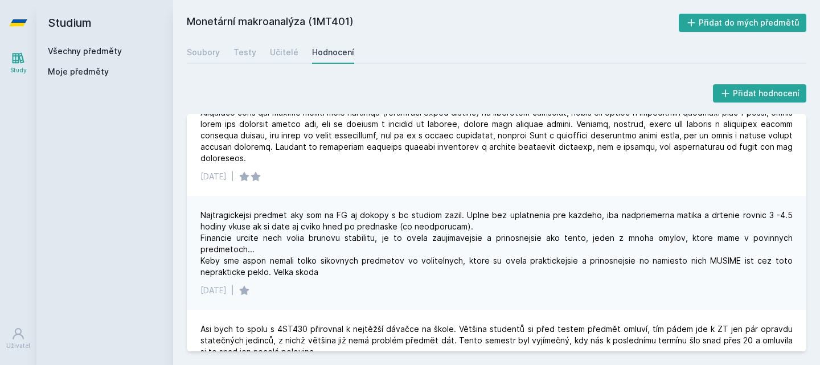
scroll to position [302, 0]
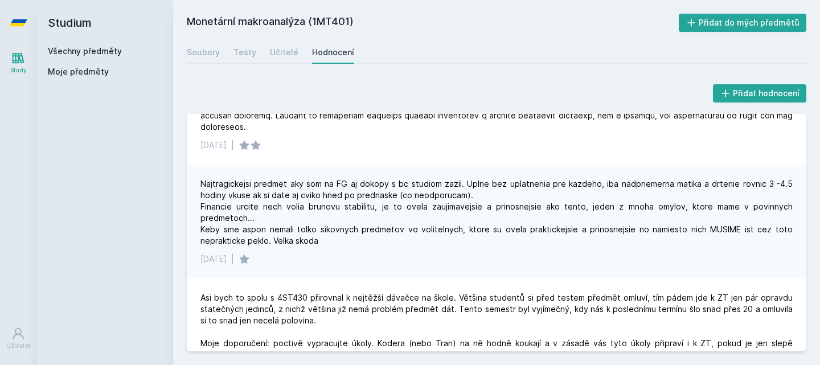
click at [467, 207] on div "Najtragickejsi predmet aky som na FG aj dokopy s bc studiom zazil. Uplne bez up…" at bounding box center [496, 212] width 592 height 68
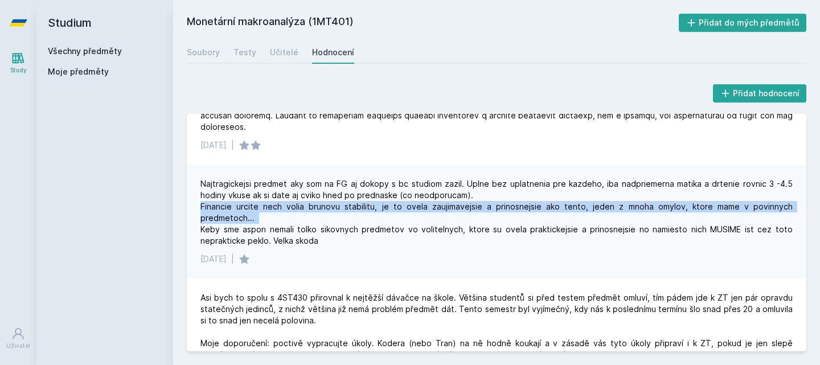
click at [467, 207] on div "Najtragickejsi predmet aky som na FG aj dokopy s bc studiom zazil. Uplne bez up…" at bounding box center [496, 212] width 592 height 68
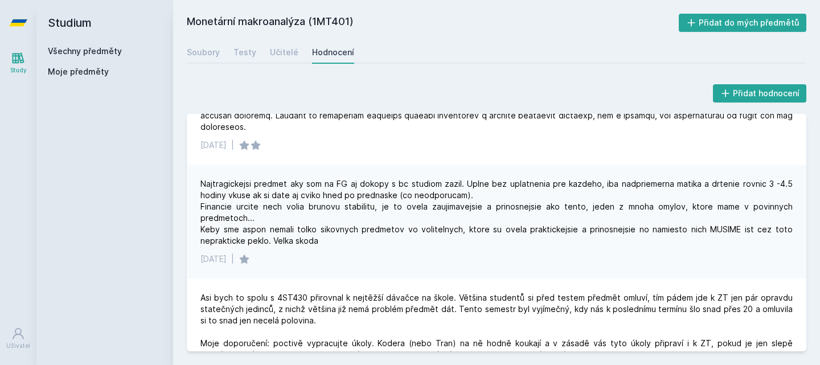
click at [466, 206] on div "Najtragickejsi predmet aky som na FG aj dokopy s bc studiom zazil. Uplne bez up…" at bounding box center [496, 212] width 592 height 68
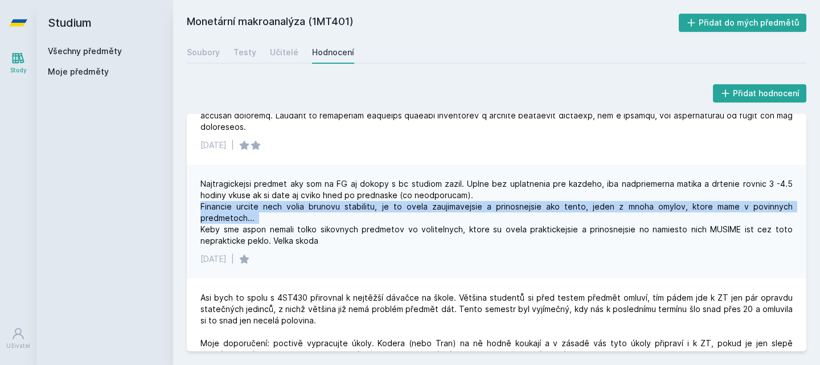
click at [466, 206] on div "Najtragickejsi predmet aky som na FG aj dokopy s bc studiom zazil. Uplne bez up…" at bounding box center [496, 212] width 592 height 68
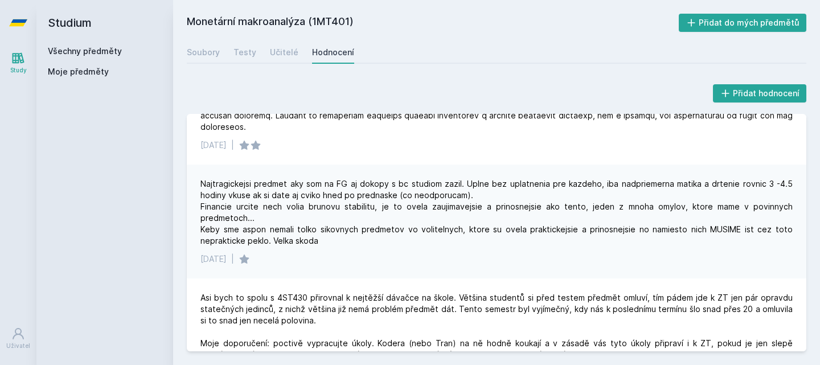
click at [507, 204] on div "Najtragickejsi predmet aky som na FG aj dokopy s bc studiom zazil. Uplne bez up…" at bounding box center [496, 212] width 592 height 68
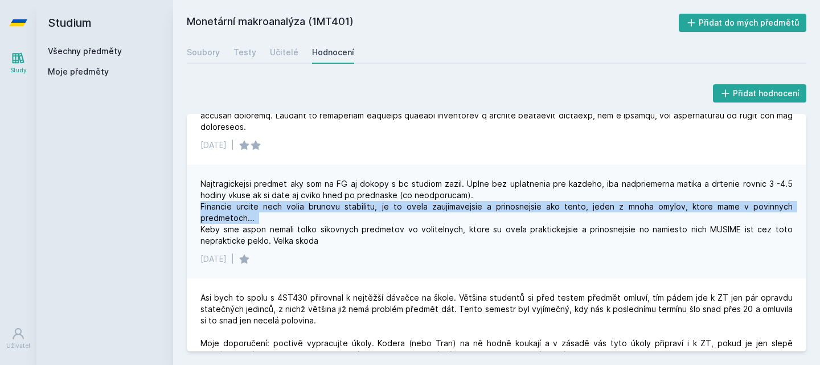
click at [507, 204] on div "Najtragickejsi predmet aky som na FG aj dokopy s bc studiom zazil. Uplne bez up…" at bounding box center [496, 212] width 592 height 68
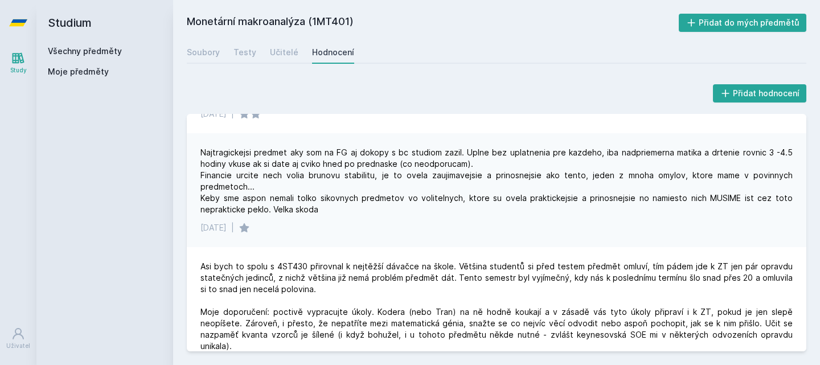
scroll to position [351, 0]
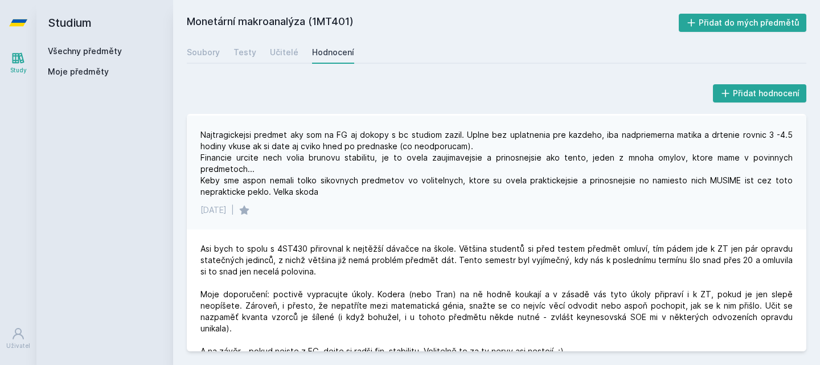
click at [476, 180] on div "Najtragickejsi predmet aky som na FG aj dokopy s bc studiom zazil. Uplne bez up…" at bounding box center [496, 163] width 592 height 68
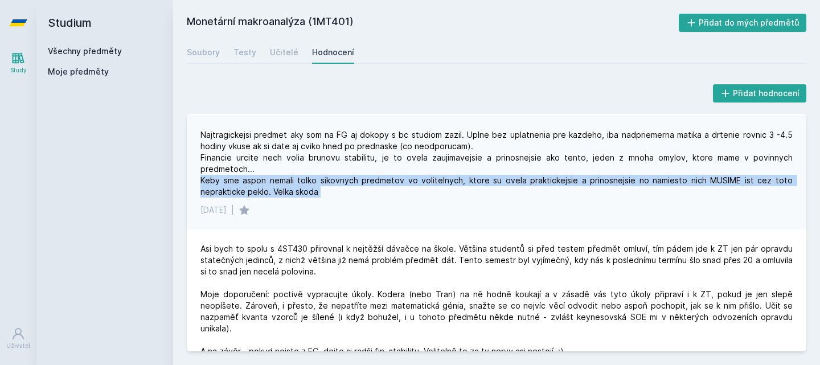
click at [476, 180] on div "Najtragickejsi predmet aky som na FG aj dokopy s bc studiom zazil. Uplne bez up…" at bounding box center [496, 163] width 592 height 68
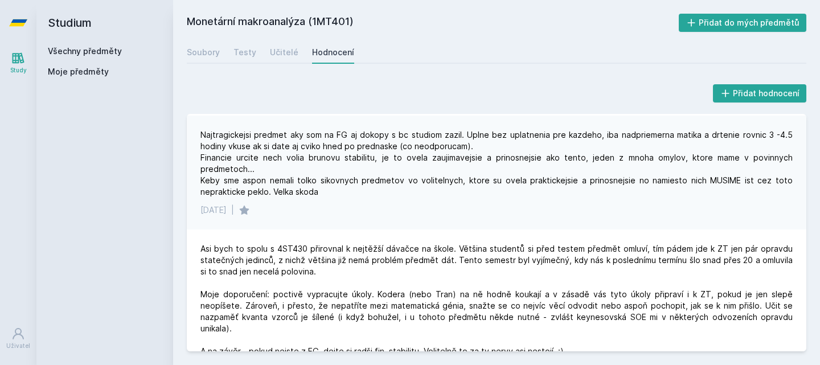
click at [476, 180] on div "Najtragickejsi predmet aky som na FG aj dokopy s bc studiom zazil. Uplne bez up…" at bounding box center [496, 163] width 592 height 68
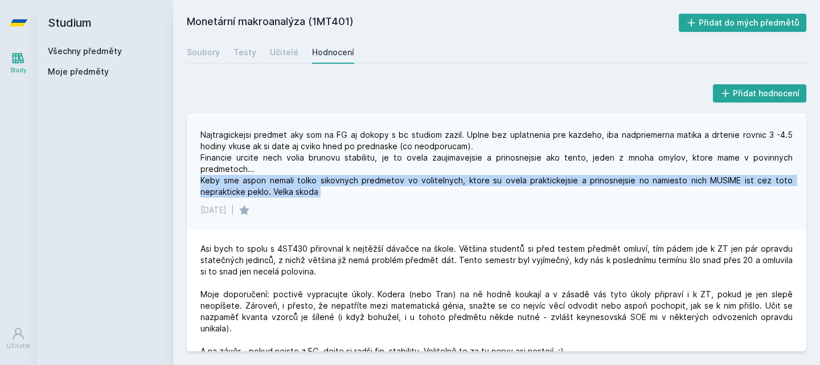
click at [476, 180] on div "Najtragickejsi predmet aky som na FG aj dokopy s bc studiom zazil. Uplne bez up…" at bounding box center [496, 163] width 592 height 68
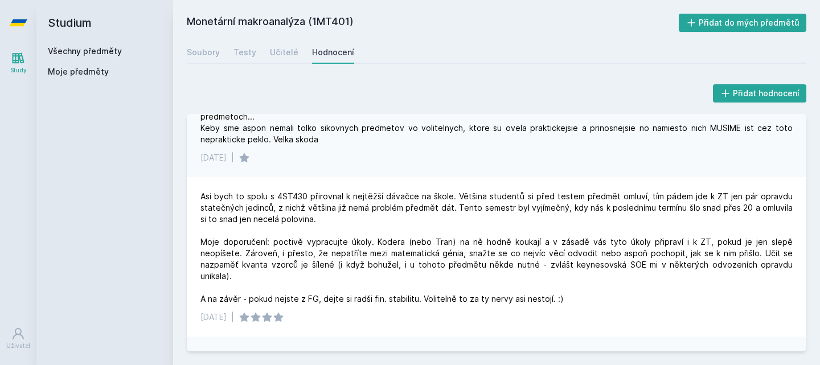
scroll to position [434, 0]
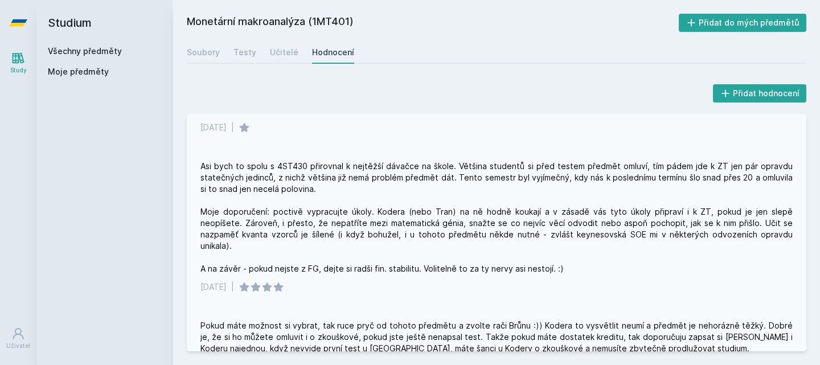
click at [458, 165] on div "Asi bych to spolu s 4ST430 přirovnal k nejtěžší dávačce na škole. Většina stude…" at bounding box center [496, 218] width 592 height 114
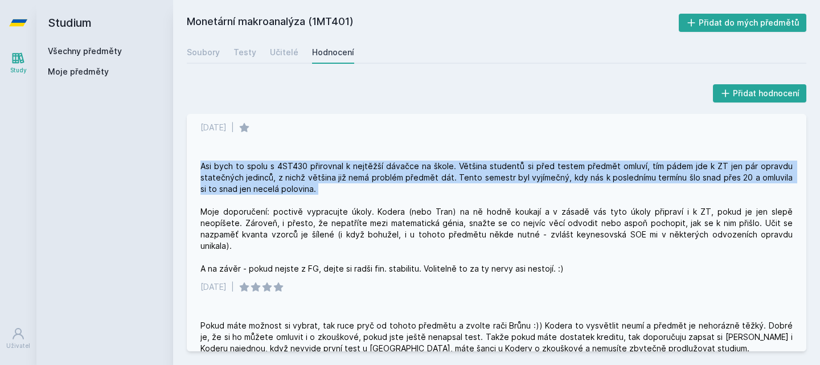
click at [458, 165] on div "Asi bych to spolu s 4ST430 přirovnal k nejtěžší dávačce na škole. Většina stude…" at bounding box center [496, 218] width 592 height 114
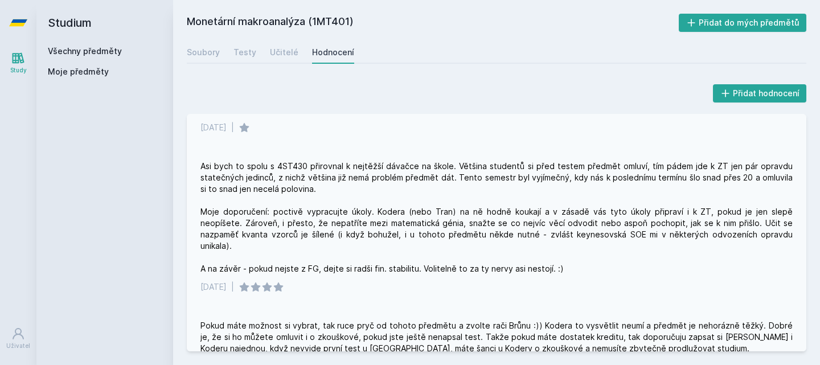
click at [474, 212] on div "Asi bych to spolu s 4ST430 přirovnal k nejtěžší dávačce na škole. Většina stude…" at bounding box center [496, 218] width 592 height 114
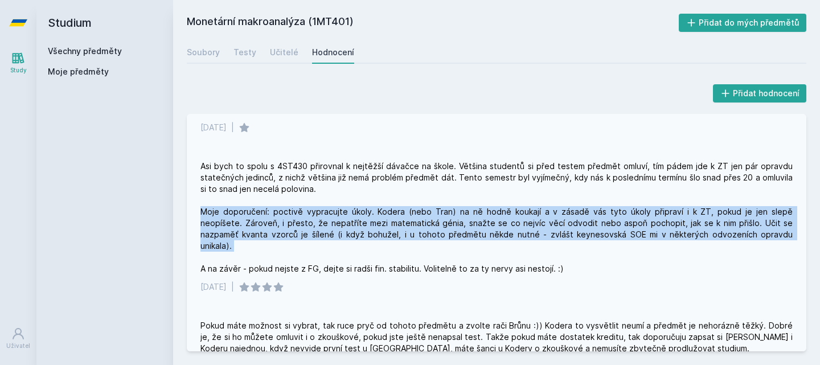
click at [474, 212] on div "Asi bych to spolu s 4ST430 přirovnal k nejtěžší dávačce na škole. Většina stude…" at bounding box center [496, 218] width 592 height 114
click at [472, 214] on div "Asi bych to spolu s 4ST430 přirovnal k nejtěžší dávačce na škole. Většina stude…" at bounding box center [496, 218] width 592 height 114
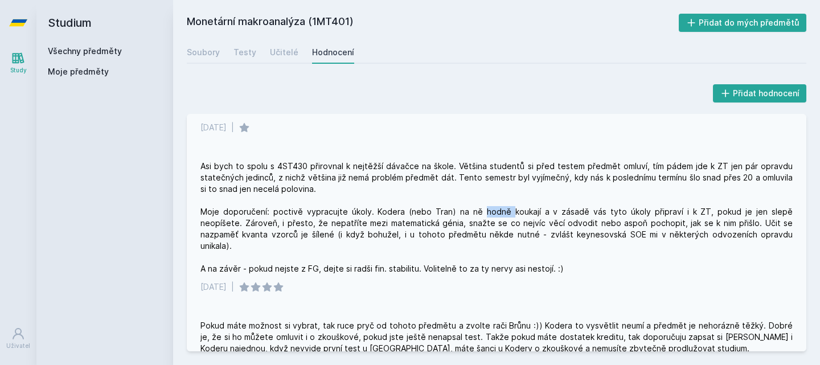
click at [472, 214] on div "Asi bych to spolu s 4ST430 přirovnal k nejtěžší dávačce na škole. Většina stude…" at bounding box center [496, 218] width 592 height 114
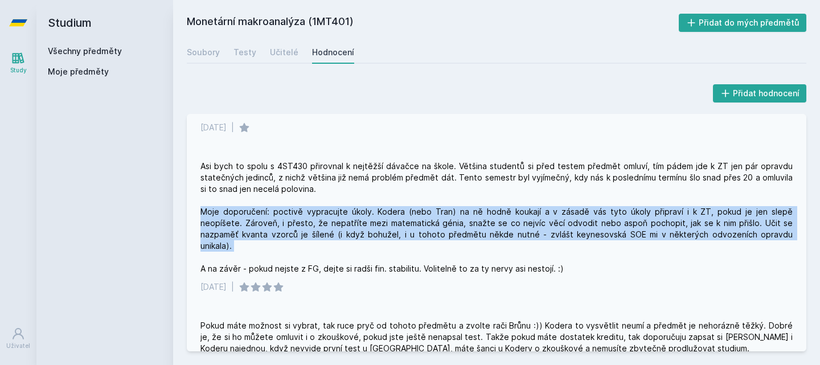
click at [472, 214] on div "Asi bych to spolu s 4ST430 přirovnal k nejtěžší dávačce na škole. Většina stude…" at bounding box center [496, 218] width 592 height 114
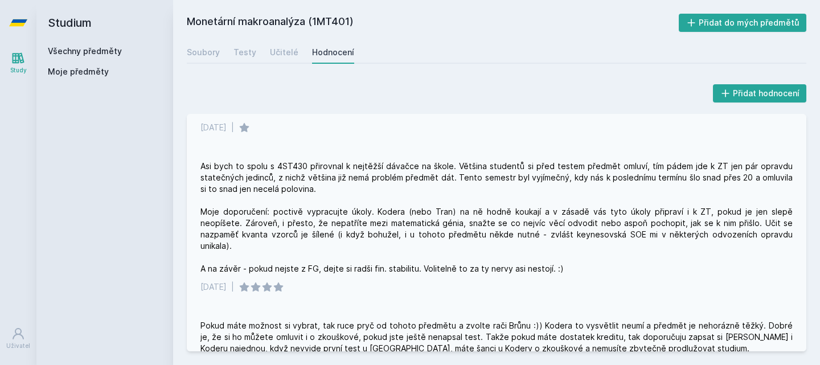
click at [472, 214] on div "Asi bych to spolu s 4ST430 přirovnal k nejtěžší dávačce na škole. Většina stude…" at bounding box center [496, 218] width 592 height 114
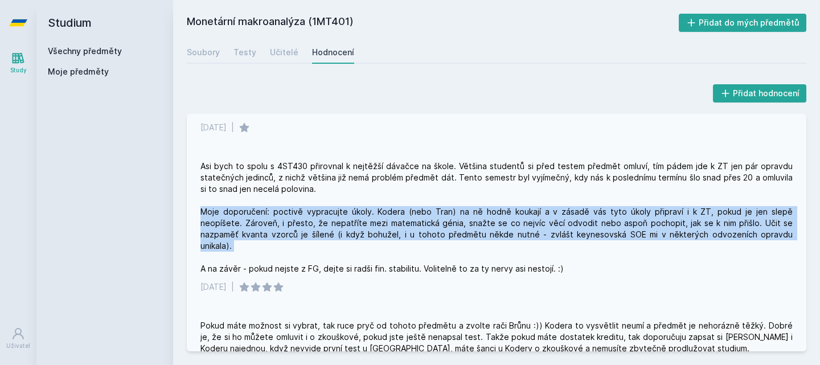
click at [472, 214] on div "Asi bych to spolu s 4ST430 přirovnal k nejtěžší dávačce na škole. Většina stude…" at bounding box center [496, 218] width 592 height 114
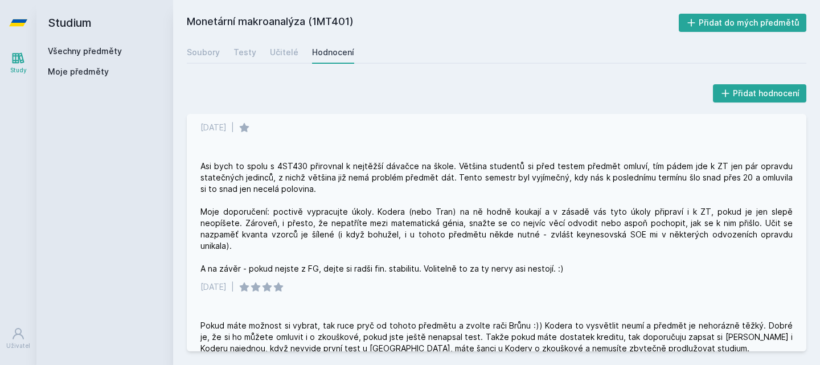
click at [668, 213] on div "Asi bych to spolu s 4ST430 přirovnal k nejtěžší dávačce na škole. Většina stude…" at bounding box center [496, 218] width 592 height 114
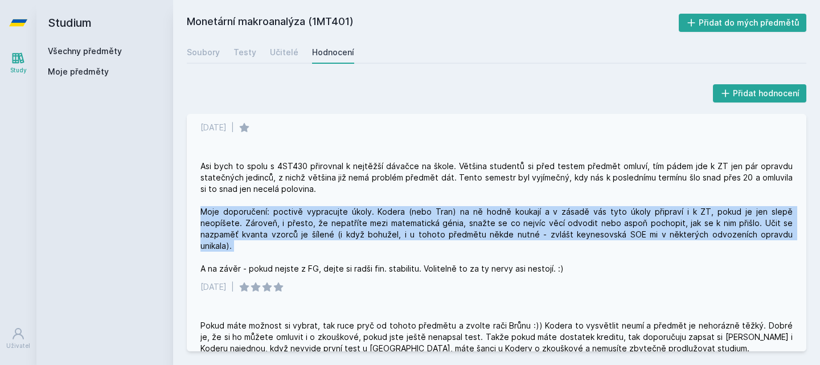
click at [668, 213] on div "Asi bych to spolu s 4ST430 přirovnal k nejtěžší dávačce na škole. Většina stude…" at bounding box center [496, 218] width 592 height 114
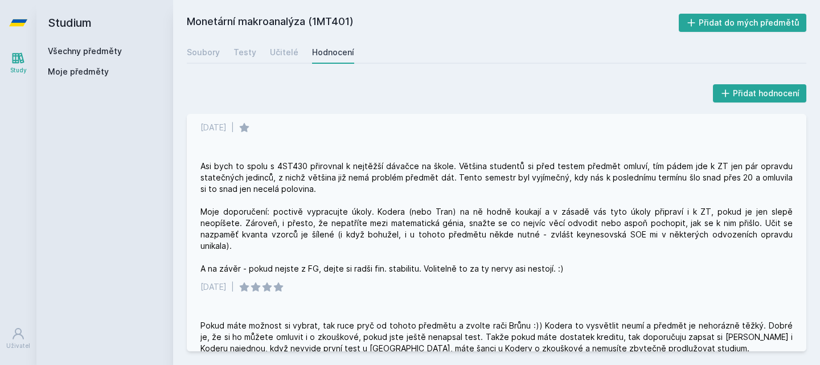
click at [664, 213] on div "Asi bych to spolu s 4ST430 přirovnal k nejtěžší dávačce na škole. Většina stude…" at bounding box center [496, 218] width 592 height 114
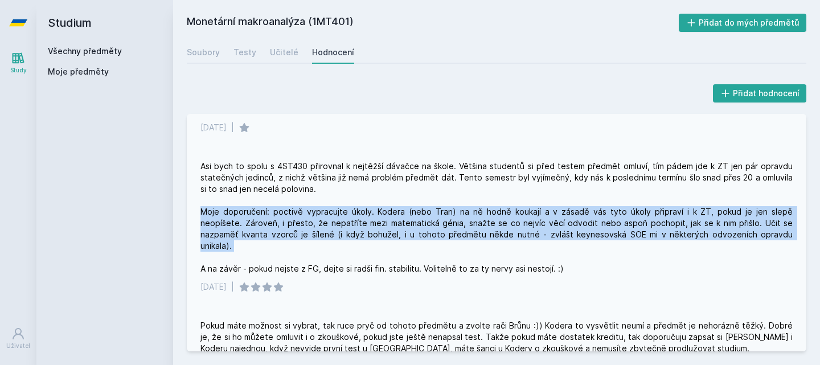
click at [664, 213] on div "Asi bych to spolu s 4ST430 přirovnal k nejtěžší dávačce na škole. Většina stude…" at bounding box center [496, 218] width 592 height 114
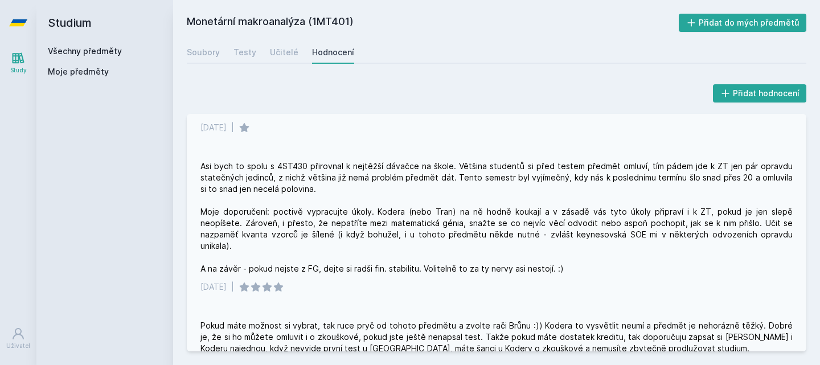
click at [664, 213] on div "Asi bych to spolu s 4ST430 přirovnal k nejtěžší dávačce na škole. Většina stude…" at bounding box center [496, 218] width 592 height 114
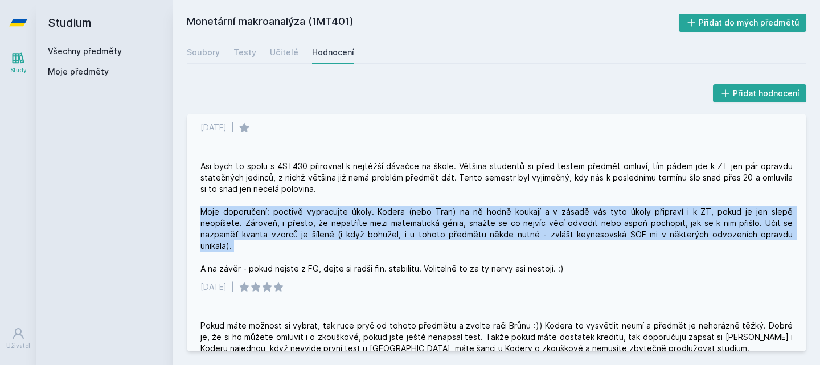
click at [664, 213] on div "Asi bych to spolu s 4ST430 přirovnal k nejtěžší dávačce na škole. Většina stude…" at bounding box center [496, 218] width 592 height 114
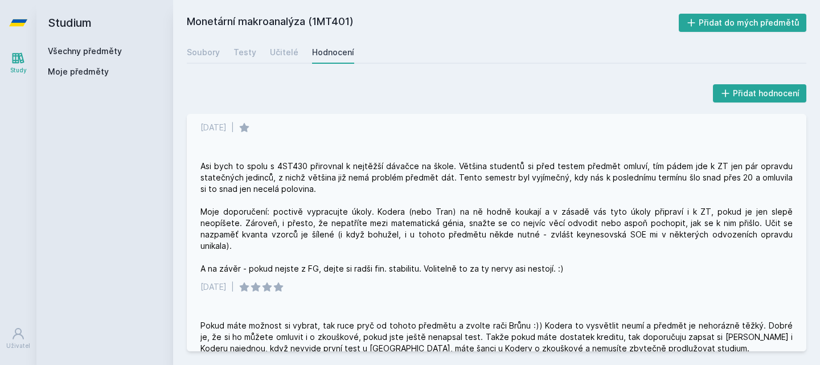
click at [685, 210] on div "Asi bych to spolu s 4ST430 přirovnal k nejtěžší dávačce na škole. Většina stude…" at bounding box center [496, 218] width 592 height 114
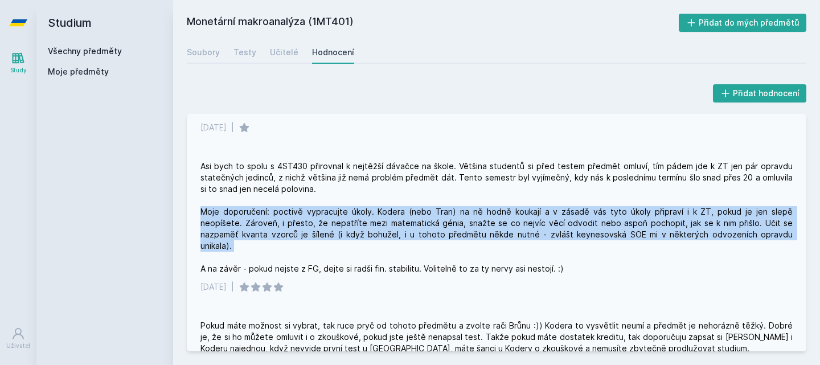
click at [685, 210] on div "Asi bych to spolu s 4ST430 přirovnal k nejtěžší dávačce na škole. Většina stude…" at bounding box center [496, 218] width 592 height 114
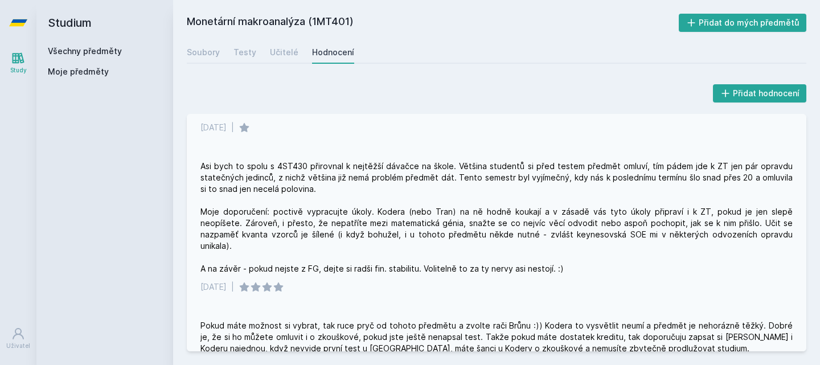
click at [685, 210] on div "Asi bych to spolu s 4ST430 přirovnal k nejtěžší dávačce na škole. Většina stude…" at bounding box center [496, 218] width 592 height 114
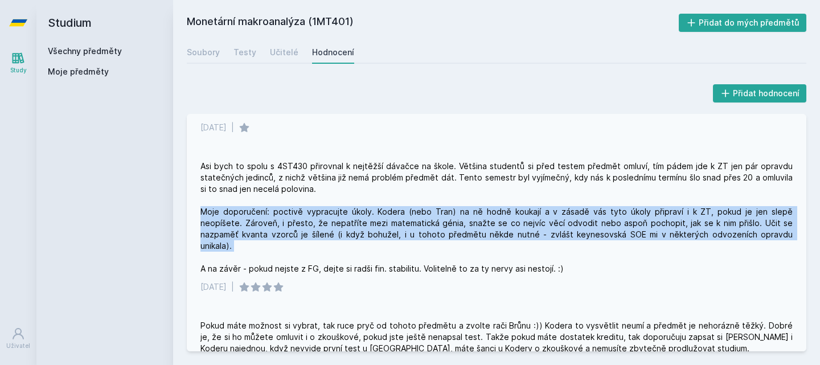
click at [685, 210] on div "Asi bych to spolu s 4ST430 přirovnal k nejtěžší dávačce na škole. Většina stude…" at bounding box center [496, 218] width 592 height 114
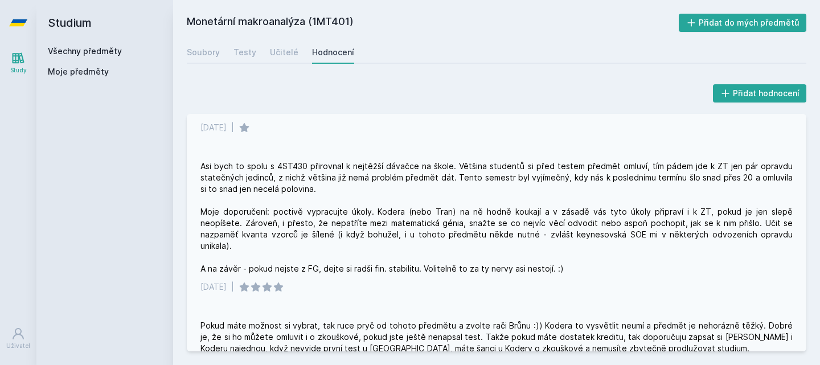
click at [465, 224] on div "Asi bych to spolu s 4ST430 přirovnal k nejtěžší dávačce na škole. Většina stude…" at bounding box center [496, 218] width 592 height 114
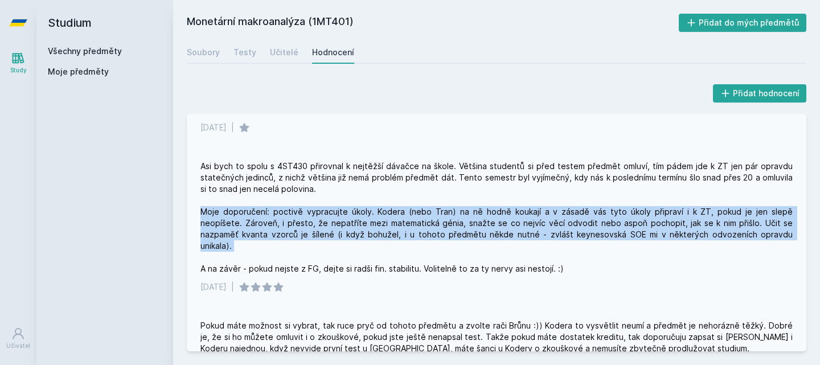
click at [465, 224] on div "Asi bych to spolu s 4ST430 přirovnal k nejtěžší dávačce na škole. Většina stude…" at bounding box center [496, 218] width 592 height 114
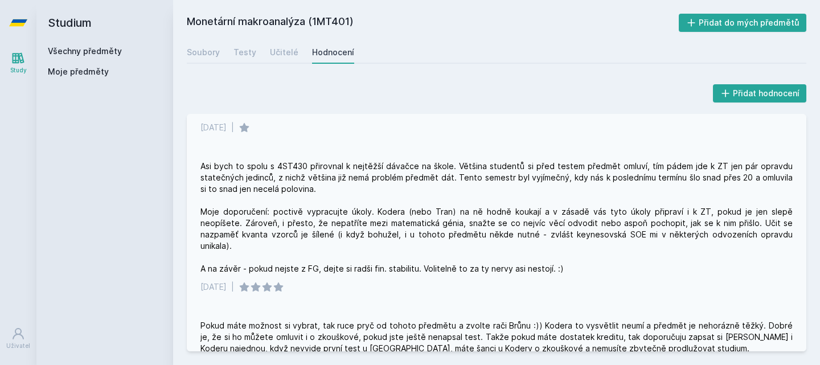
click at [475, 221] on div "Asi bych to spolu s 4ST430 přirovnal k nejtěžší dávačce na škole. Většina stude…" at bounding box center [496, 218] width 592 height 114
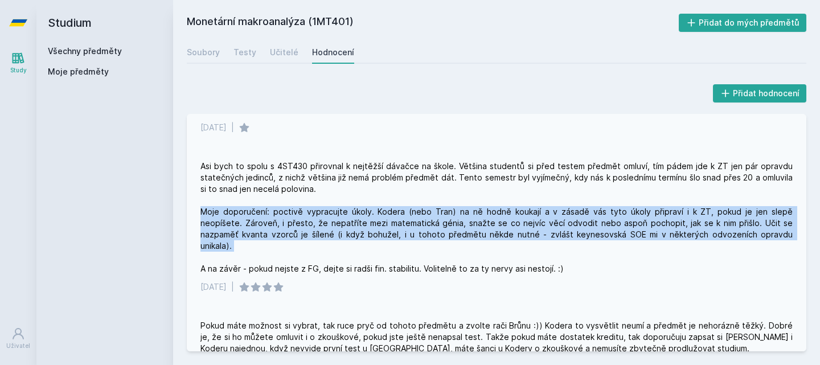
click at [475, 221] on div "Asi bych to spolu s 4ST430 přirovnal k nejtěžší dávačce na škole. Většina stude…" at bounding box center [496, 218] width 592 height 114
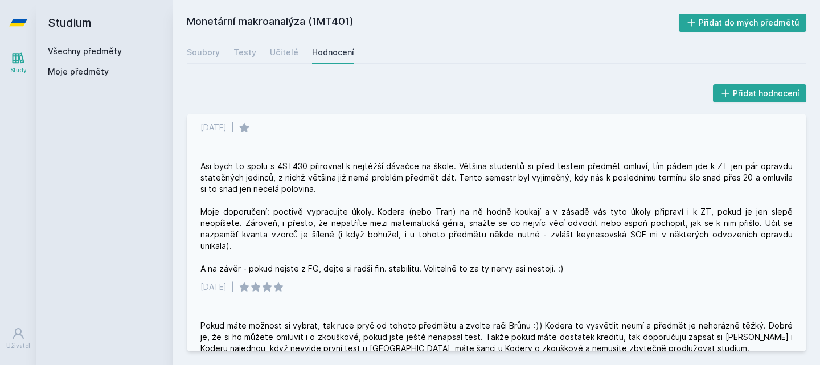
click at [475, 221] on div "Asi bych to spolu s 4ST430 přirovnal k nejtěžší dávačce na škole. Většina stude…" at bounding box center [496, 218] width 592 height 114
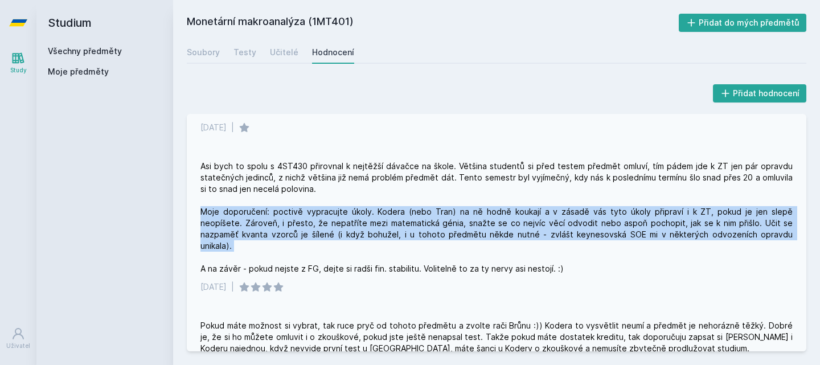
click at [475, 221] on div "Asi bych to spolu s 4ST430 přirovnal k nejtěžší dávačce na škole. Většina stude…" at bounding box center [496, 218] width 592 height 114
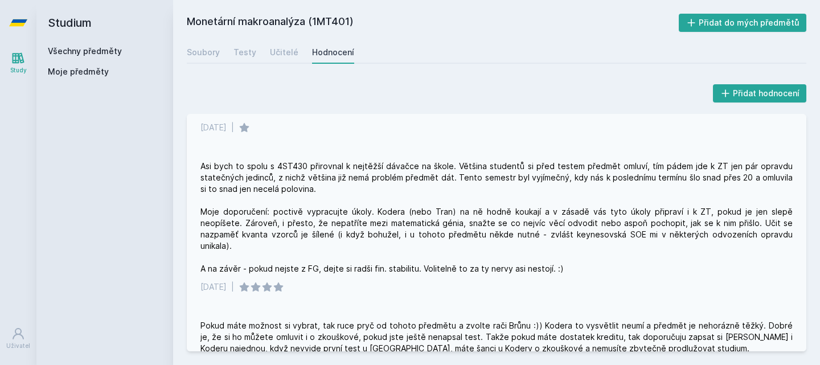
click at [497, 235] on div "Asi bych to spolu s 4ST430 přirovnal k nejtěžší dávačce na škole. Většina stude…" at bounding box center [496, 218] width 592 height 114
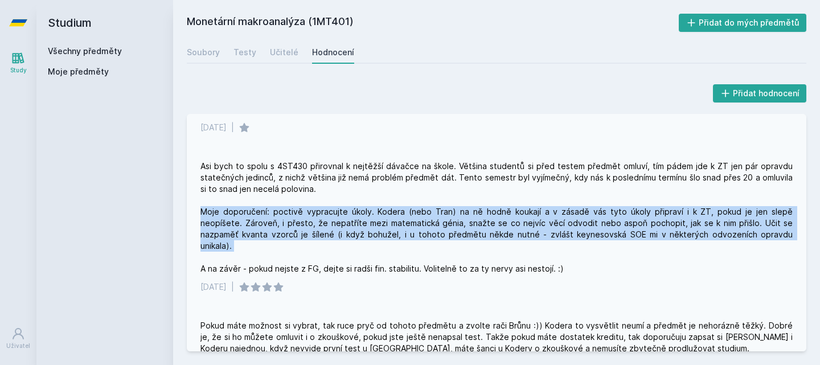
click at [497, 235] on div "Asi bych to spolu s 4ST430 přirovnal k nejtěžší dávačce na škole. Většina stude…" at bounding box center [496, 218] width 592 height 114
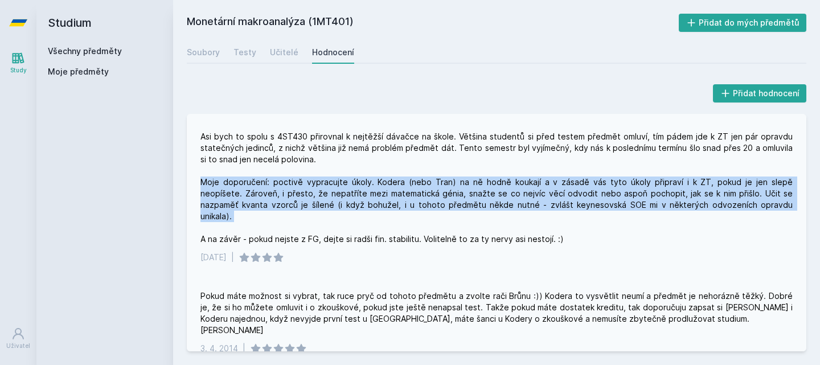
scroll to position [467, 0]
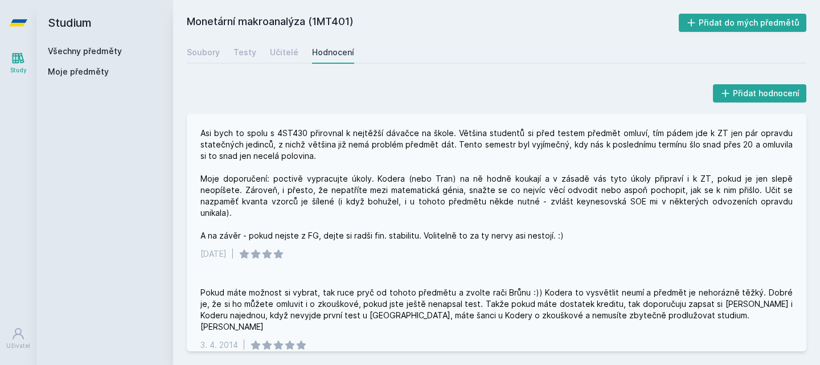
click at [379, 222] on div "Asi bych to spolu s 4ST430 přirovnal k nejtěžší dávačce na škole. Většina stude…" at bounding box center [496, 185] width 592 height 114
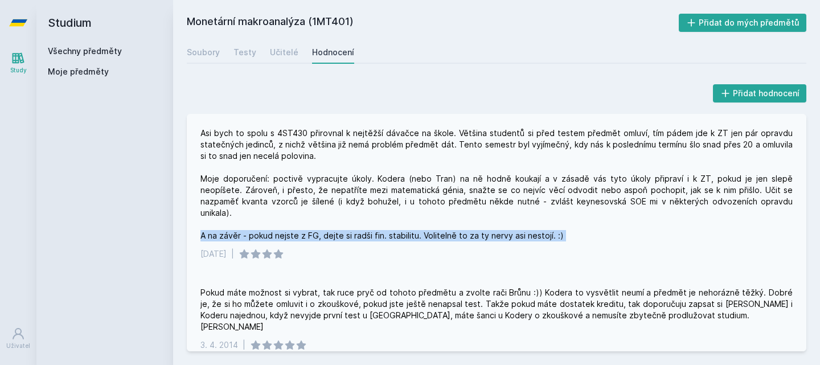
click at [379, 222] on div "Asi bych to spolu s 4ST430 přirovnal k nejtěžší dávačce na škole. Většina stude…" at bounding box center [496, 185] width 592 height 114
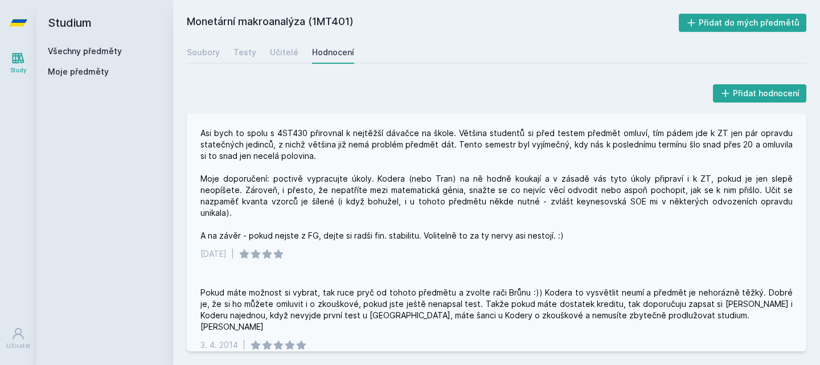
click at [396, 225] on div "Asi bych to spolu s 4ST430 přirovnal k nejtěžší dávačce na škole. Většina stude…" at bounding box center [496, 185] width 592 height 114
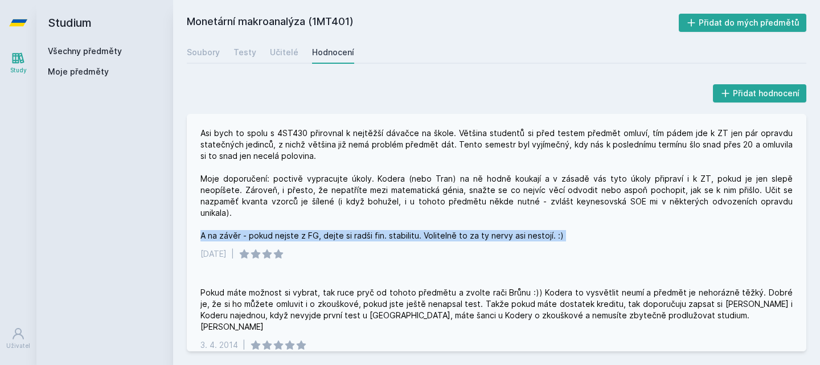
click at [396, 225] on div "Asi bych to spolu s 4ST430 přirovnal k nejtěžší dávačce na škole. Většina stude…" at bounding box center [496, 185] width 592 height 114
click at [475, 226] on div "Asi bych to spolu s 4ST430 přirovnal k nejtěžší dávačce na škole. Většina stude…" at bounding box center [496, 185] width 592 height 114
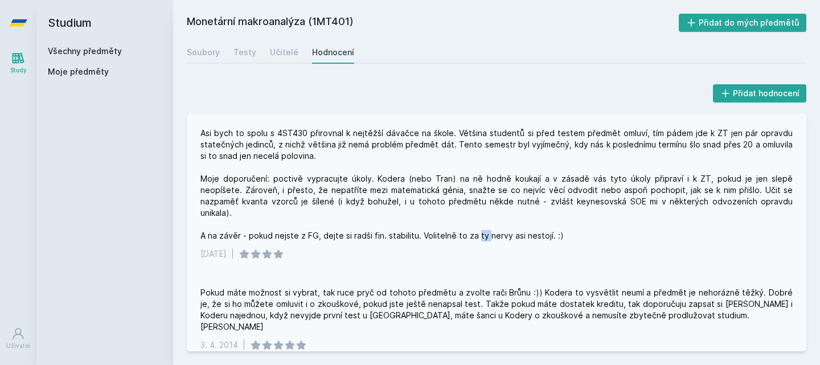
click at [475, 226] on div "Asi bych to spolu s 4ST430 přirovnal k nejtěžší dávačce na škole. Většina stude…" at bounding box center [496, 185] width 592 height 114
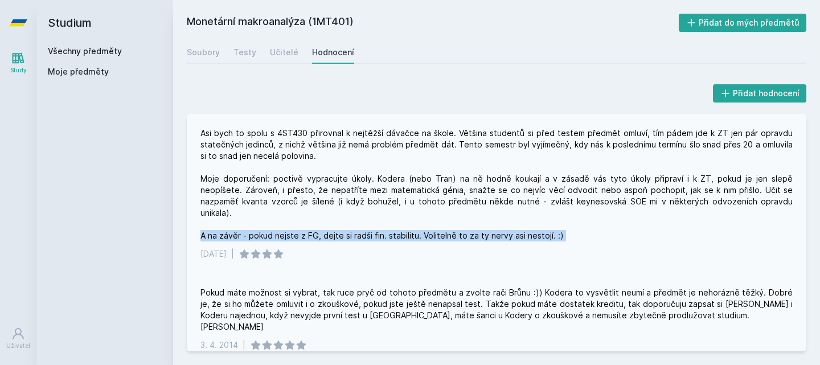
click at [475, 226] on div "Asi bych to spolu s 4ST430 přirovnal k nejtěžší dávačce na škole. Většina stude…" at bounding box center [496, 185] width 592 height 114
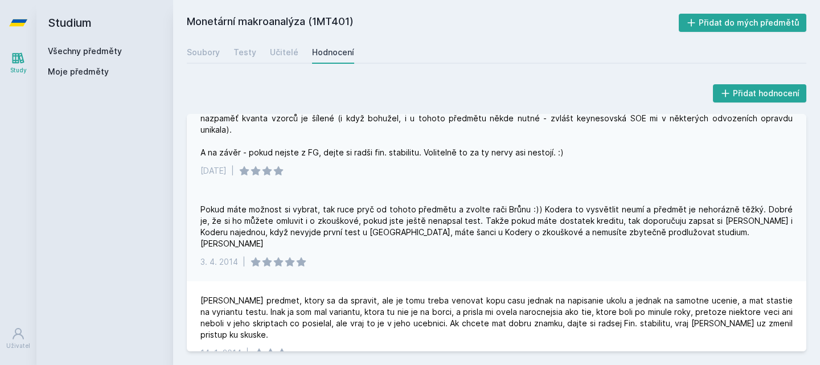
scroll to position [554, 0]
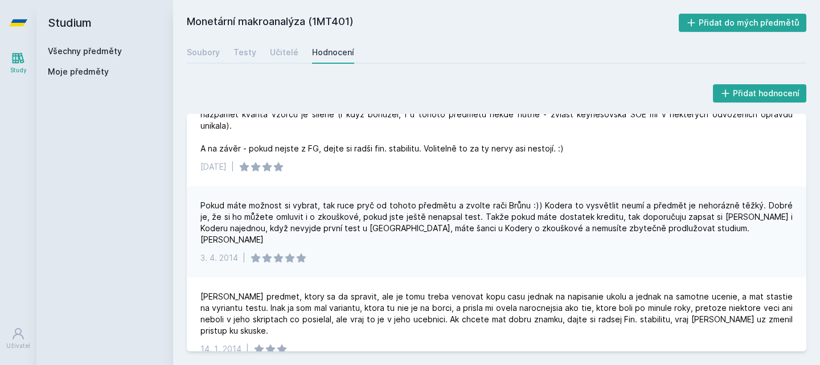
click at [496, 200] on div "Pokud máte možnost si vybrat, tak ruce pryč od tohoto předmětu a zvolte rači Br…" at bounding box center [496, 223] width 592 height 46
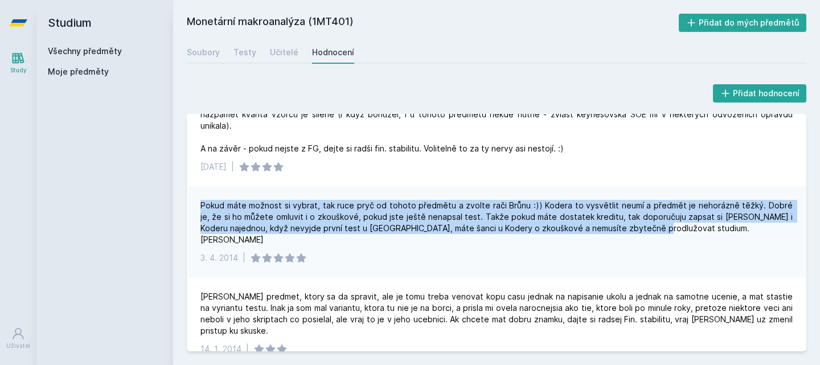
click at [496, 200] on div "Pokud máte možnost si vybrat, tak ruce pryč od tohoto předmětu a zvolte rači Br…" at bounding box center [496, 223] width 592 height 46
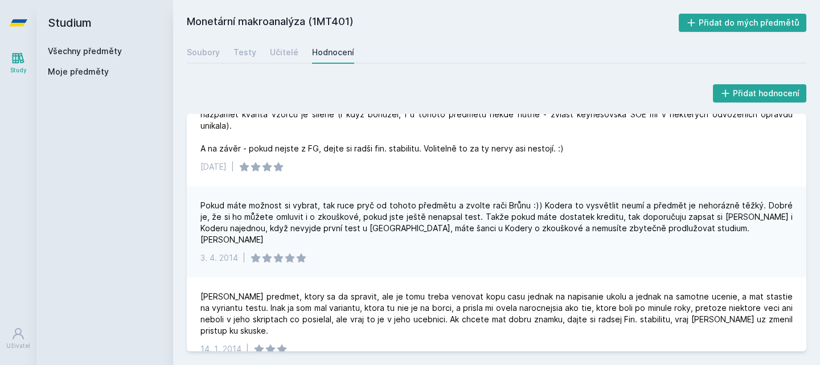
click at [475, 216] on div "Pokud máte možnost si vybrat, tak ruce pryč od tohoto předmětu a zvolte rači Br…" at bounding box center [496, 223] width 592 height 46
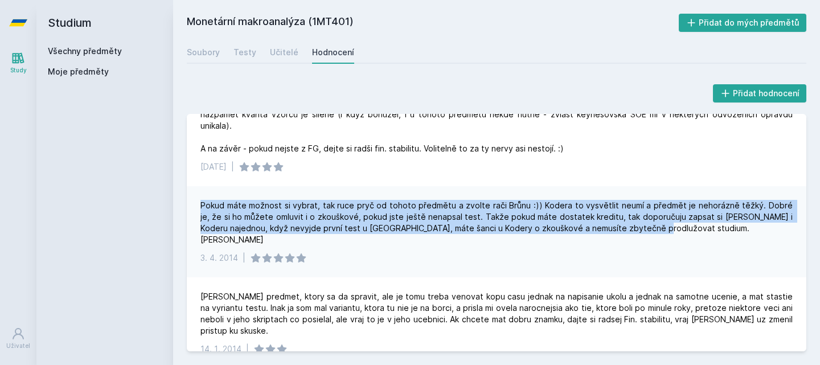
click at [475, 216] on div "Pokud máte možnost si vybrat, tak ruce pryč od tohoto předmětu a zvolte rači Br…" at bounding box center [496, 223] width 592 height 46
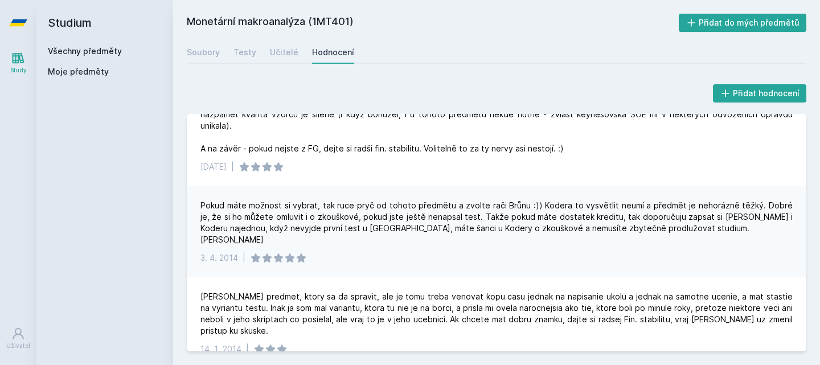
click at [475, 216] on div "Pokud máte možnost si vybrat, tak ruce pryč od tohoto předmětu a zvolte rači Br…" at bounding box center [496, 223] width 592 height 46
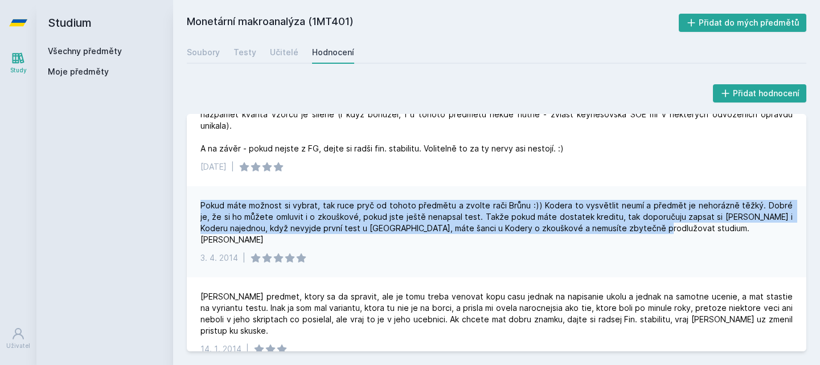
click at [475, 216] on div "Pokud máte možnost si vybrat, tak ruce pryč od tohoto předmětu a zvolte rači Br…" at bounding box center [496, 223] width 592 height 46
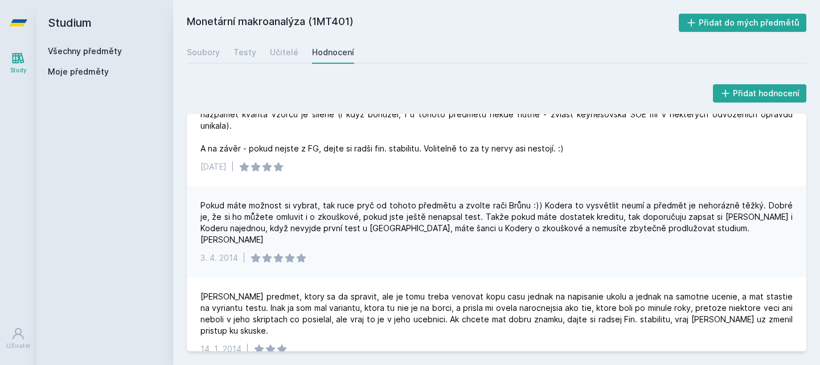
click at [492, 202] on div "Pokud máte možnost si vybrat, tak ruce pryč od tohoto předmětu a zvolte rači Br…" at bounding box center [496, 223] width 592 height 46
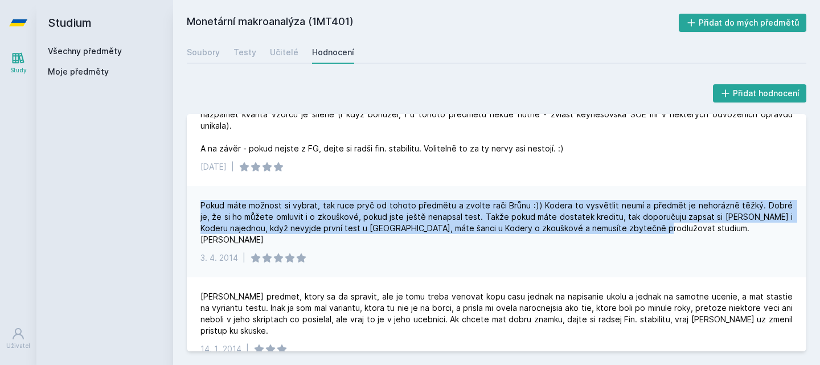
click at [492, 202] on div "Pokud máte možnost si vybrat, tak ruce pryč od tohoto předmětu a zvolte rači Br…" at bounding box center [496, 223] width 592 height 46
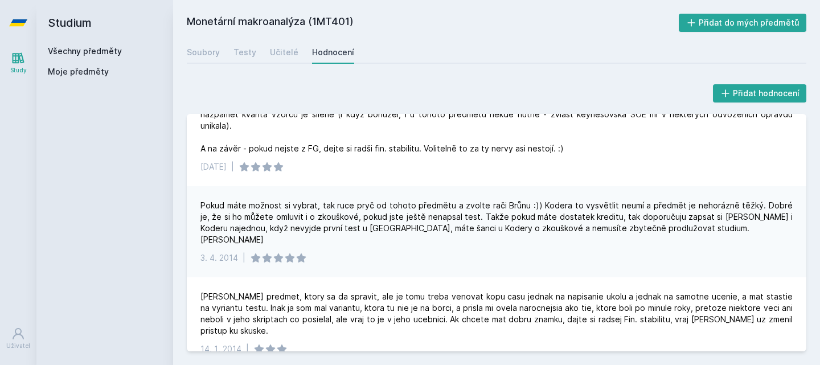
click at [475, 218] on div "Pokud máte možnost si vybrat, tak ruce pryč od tohoto předmětu a zvolte rači Br…" at bounding box center [496, 223] width 592 height 46
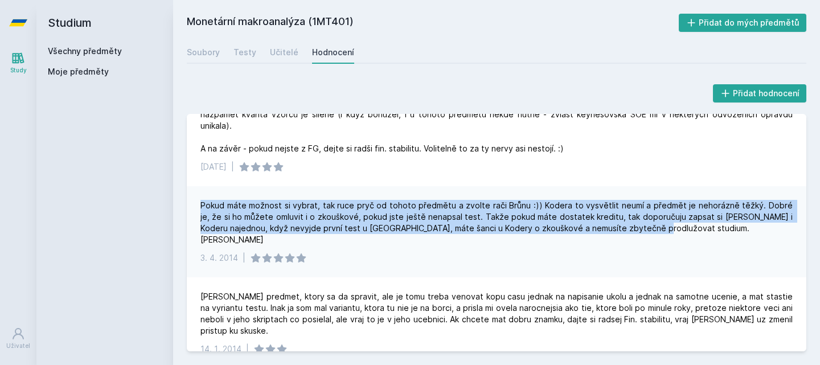
click at [475, 218] on div "Pokud máte možnost si vybrat, tak ruce pryč od tohoto předmětu a zvolte rači Br…" at bounding box center [496, 223] width 592 height 46
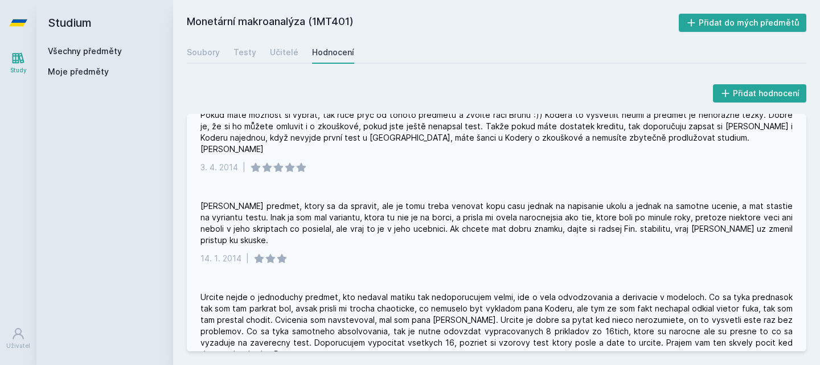
scroll to position [644, 0]
click at [515, 201] on div "[PERSON_NAME] predmet, ktory sa da spravit, ale je tomu treba venovat kopu casu…" at bounding box center [496, 224] width 592 height 46
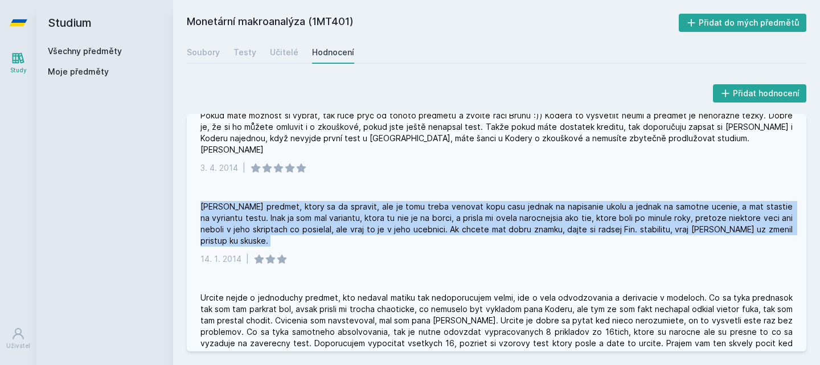
click at [515, 201] on div "[PERSON_NAME] predmet, ktory sa da spravit, ale je tomu treba venovat kopu casu…" at bounding box center [496, 224] width 592 height 46
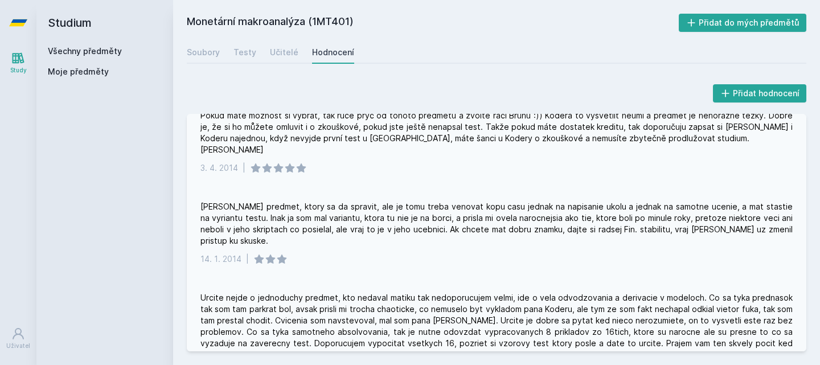
click at [509, 201] on div "[PERSON_NAME] predmet, ktory sa da spravit, ale je tomu treba venovat kopu casu…" at bounding box center [496, 224] width 592 height 46
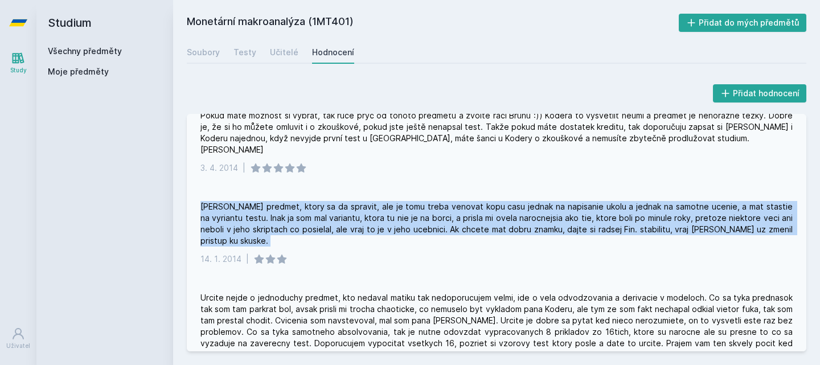
click at [509, 201] on div "[PERSON_NAME] predmet, ktory sa da spravit, ale je tomu treba venovat kopu casu…" at bounding box center [496, 224] width 592 height 46
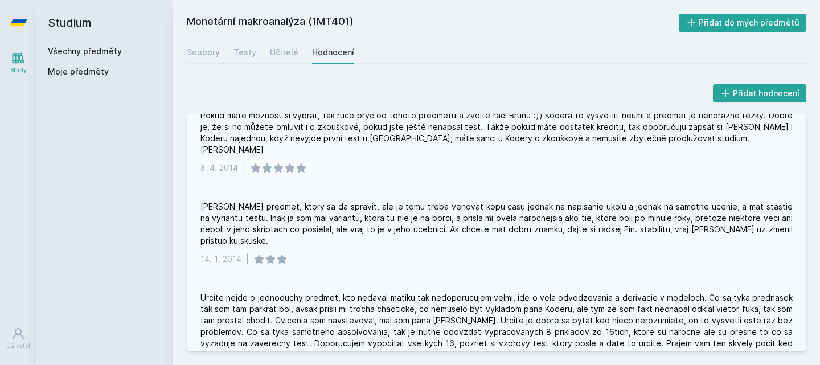
click at [504, 205] on div "[PERSON_NAME] predmet, ktory sa da spravit, ale je tomu treba venovat kopu casu…" at bounding box center [496, 224] width 592 height 46
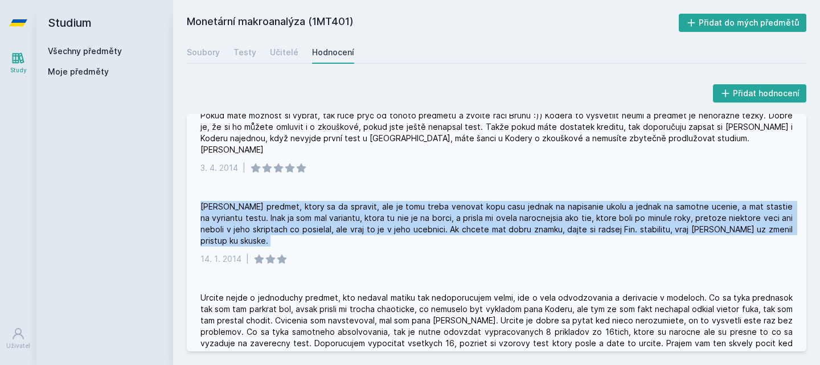
click at [504, 205] on div "[PERSON_NAME] predmet, ktory sa da spravit, ale je tomu treba venovat kopu casu…" at bounding box center [496, 224] width 592 height 46
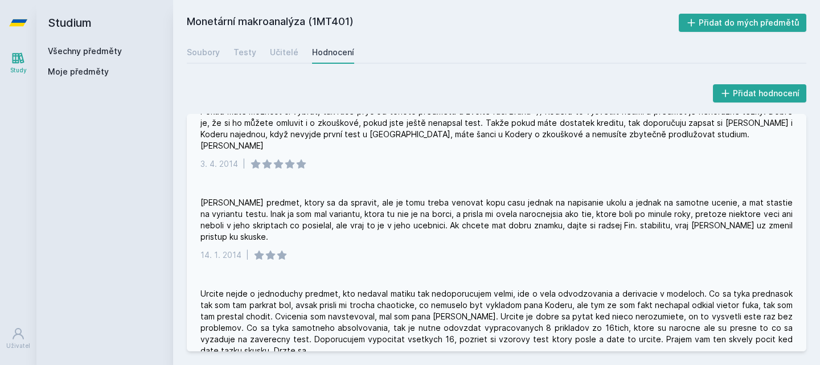
scroll to position [647, 0]
click at [504, 205] on div "[PERSON_NAME] predmet, ktory sa da spravit, ale je tomu treba venovat kopu casu…" at bounding box center [496, 221] width 592 height 46
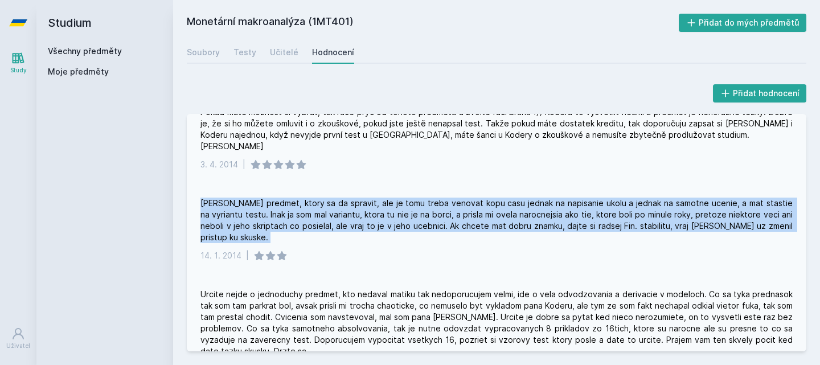
click at [504, 205] on div "[PERSON_NAME] predmet, ktory sa da spravit, ale je tomu treba venovat kopu casu…" at bounding box center [496, 221] width 592 height 46
click at [492, 216] on div "[PERSON_NAME] predmet, ktory sa da spravit, ale je tomu treba venovat kopu casu…" at bounding box center [496, 221] width 592 height 46
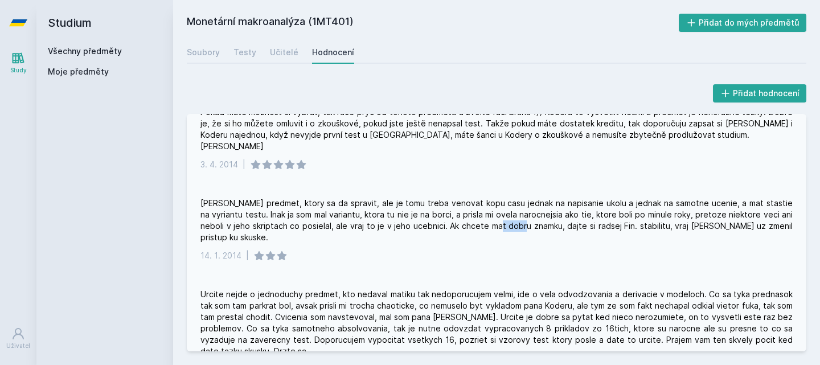
click at [492, 216] on div "[PERSON_NAME] predmet, ktory sa da spravit, ale je tomu treba venovat kopu casu…" at bounding box center [496, 221] width 592 height 46
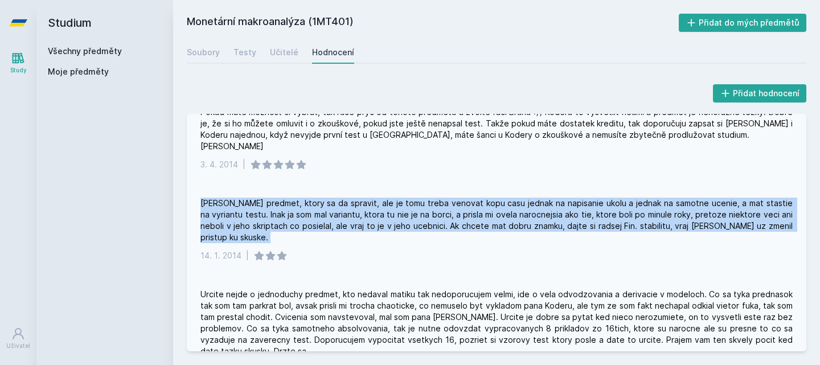
click at [492, 216] on div "[PERSON_NAME] predmet, ktory sa da spravit, ale je tomu treba venovat kopu casu…" at bounding box center [496, 221] width 592 height 46
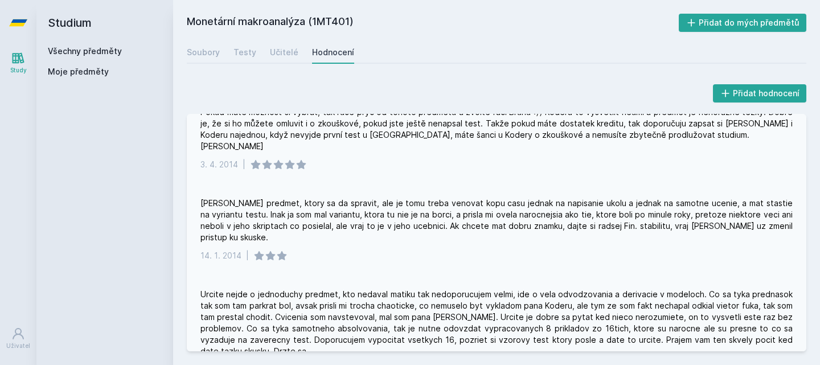
click at [492, 216] on div "[PERSON_NAME] predmet, ktory sa da spravit, ale je tomu treba venovat kopu casu…" at bounding box center [496, 221] width 592 height 46
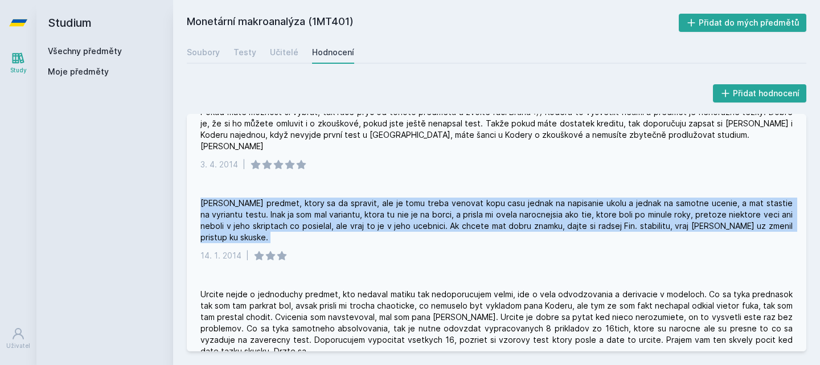
click at [492, 216] on div "[PERSON_NAME] predmet, ktory sa da spravit, ale je tomu treba venovat kopu casu…" at bounding box center [496, 221] width 592 height 46
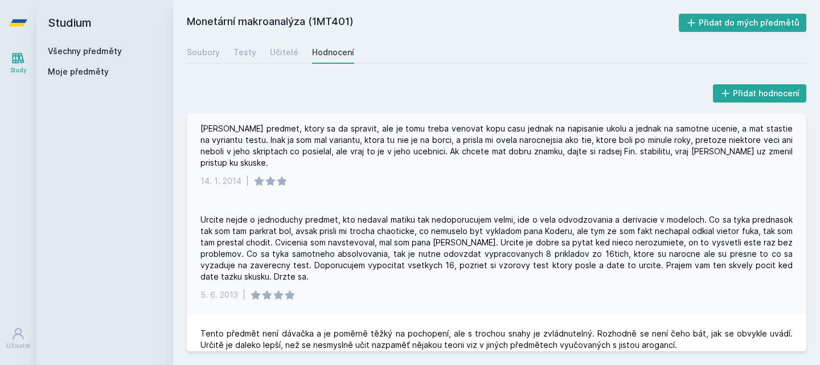
scroll to position [733, 0]
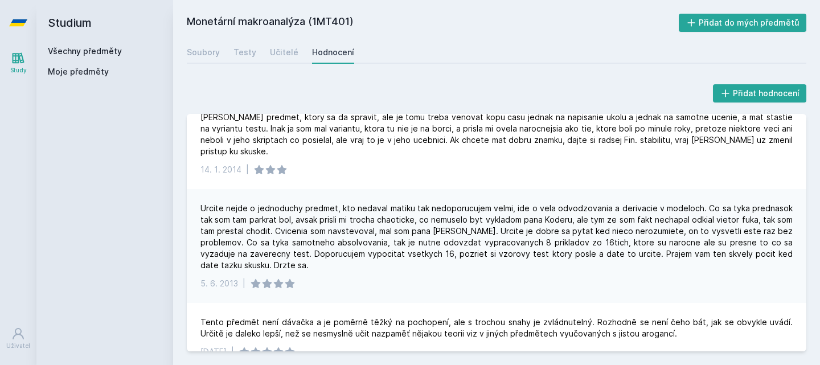
click at [483, 203] on div "Urcite nejde o jednoduchy predmet, kto nedaval matiku tak nedoporucujem velmi, …" at bounding box center [496, 237] width 592 height 68
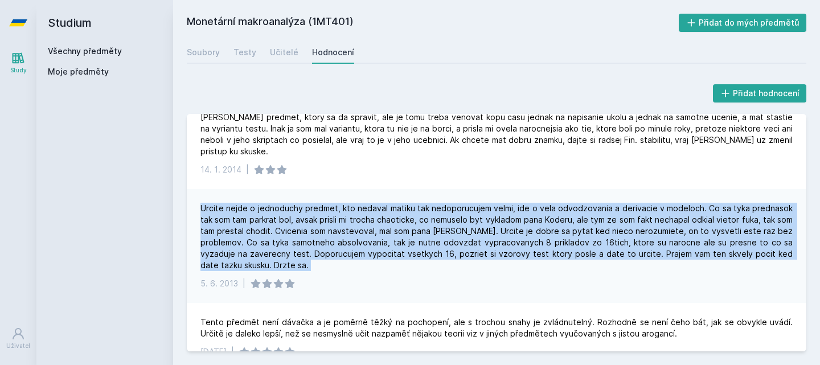
click at [483, 203] on div "Urcite nejde o jednoduchy predmet, kto nedaval matiku tak nedoporucujem velmi, …" at bounding box center [496, 237] width 592 height 68
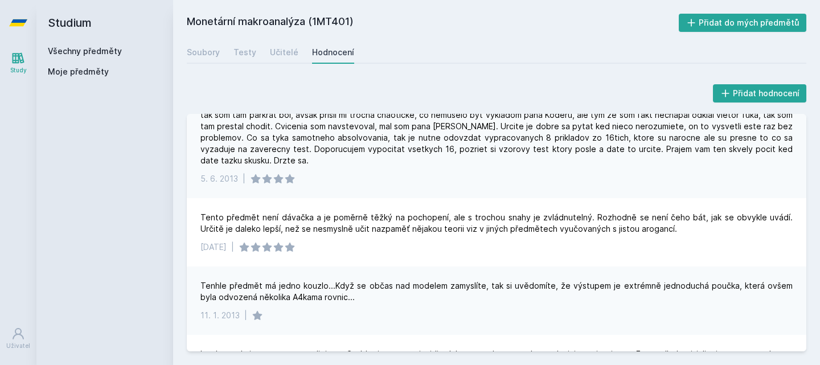
scroll to position [866, 0]
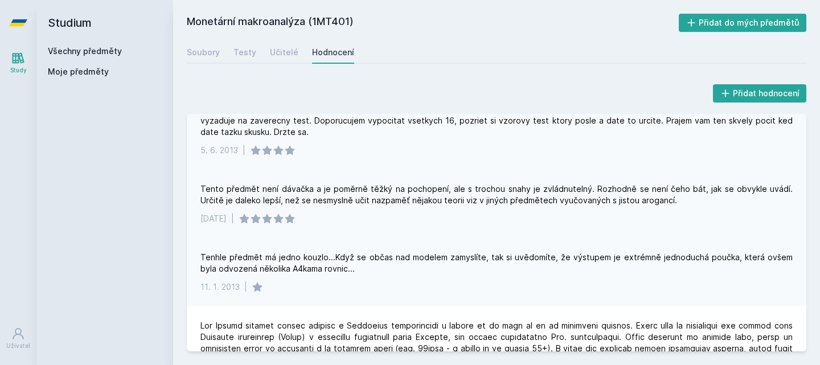
click at [455, 183] on div "Tento předmět není dávačka a je poměrně těžký na pochopení, ale s trochou snahy…" at bounding box center [496, 194] width 592 height 23
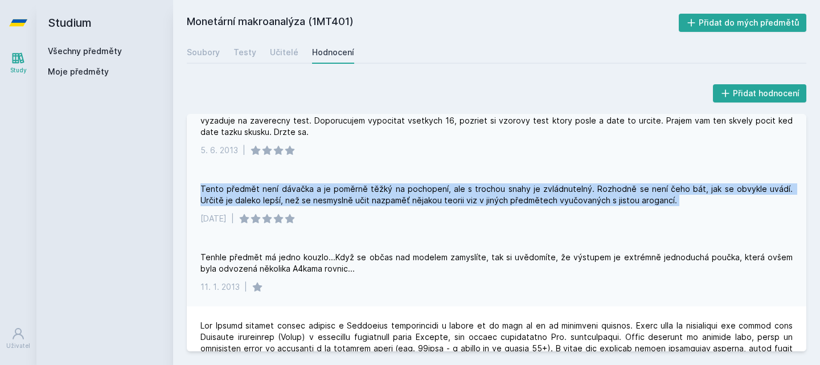
click at [455, 183] on div "Tento předmět není dávačka a je poměrně těžký na pochopení, ale s trochou snahy…" at bounding box center [496, 194] width 592 height 23
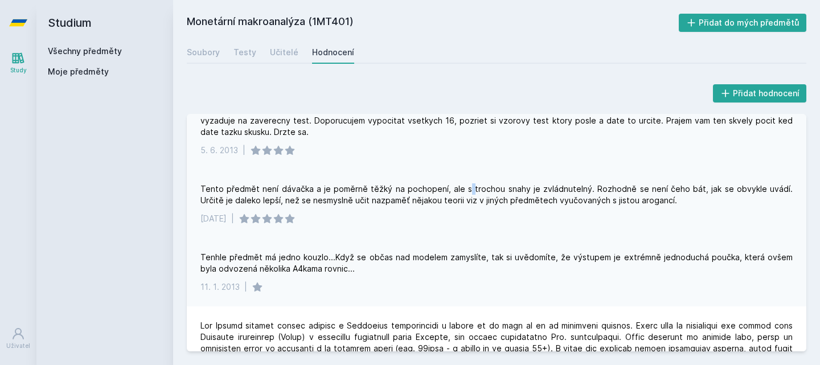
click at [455, 183] on div "Tento předmět není dávačka a je poměrně těžký na pochopení, ale s trochou snahy…" at bounding box center [496, 194] width 592 height 23
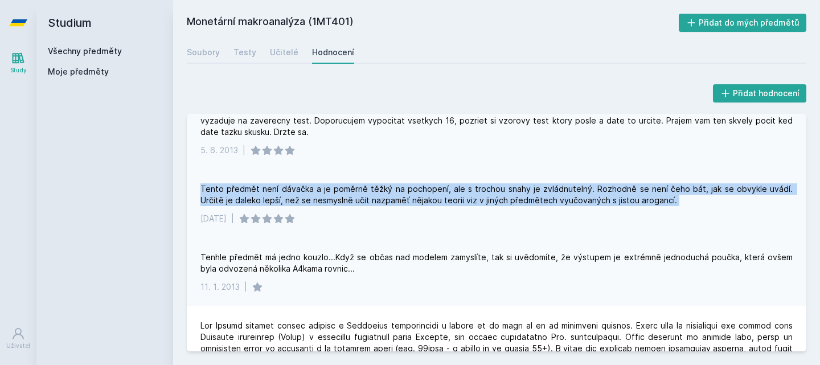
click at [455, 183] on div "Tento předmět není dávačka a je poměrně těžký na pochopení, ale s trochou snahy…" at bounding box center [496, 194] width 592 height 23
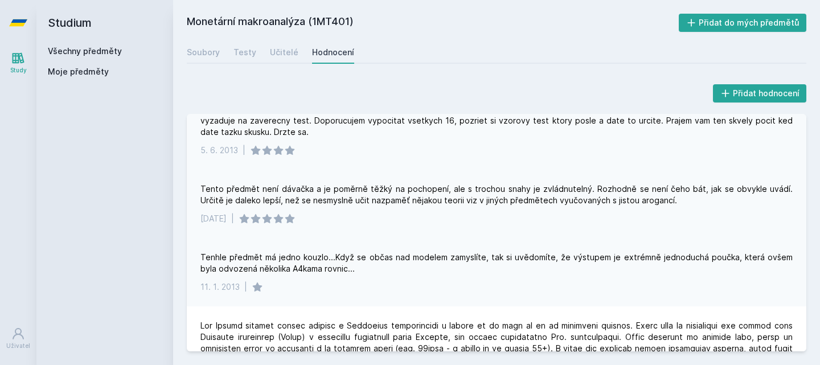
click at [435, 183] on div "Tento předmět není dávačka a je poměrně těžký na pochopení, ale s trochou snahy…" at bounding box center [496, 194] width 592 height 23
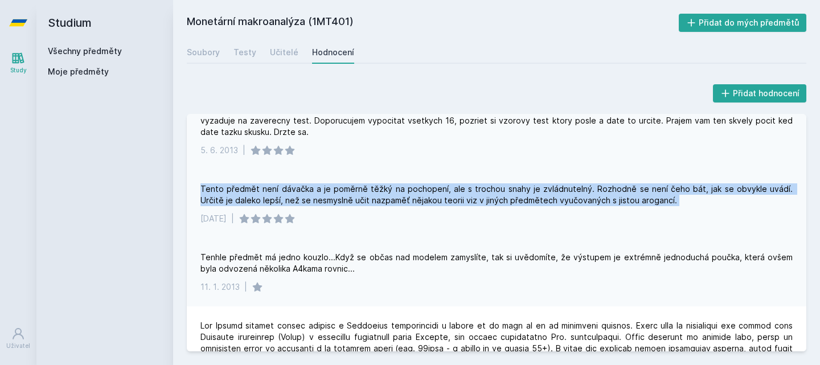
click at [435, 183] on div "Tento předmět není dávačka a je poměrně těžký na pochopení, ale s trochou snahy…" at bounding box center [496, 194] width 592 height 23
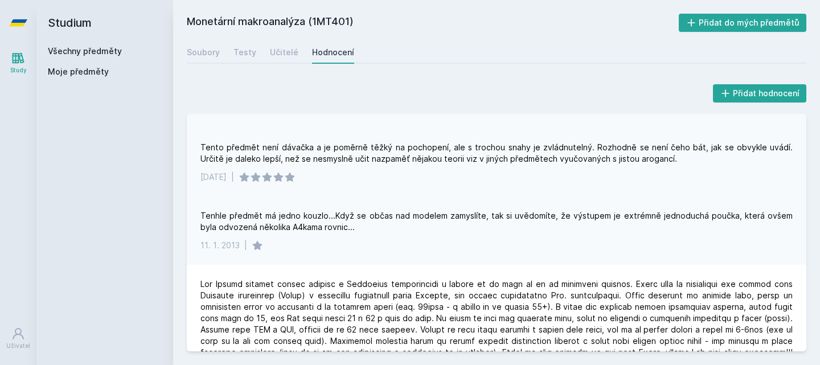
scroll to position [918, 0]
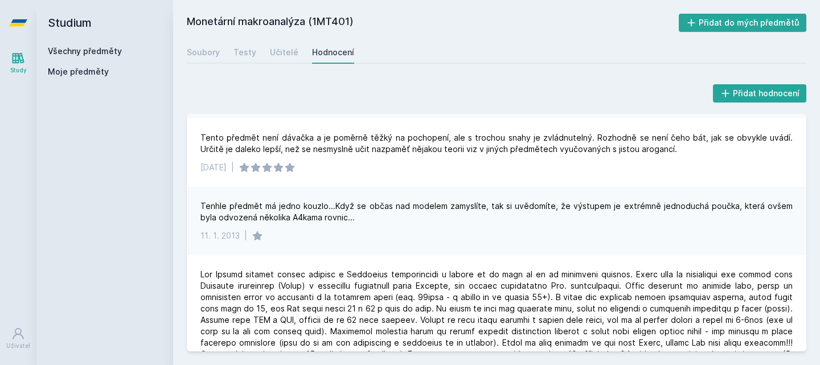
click at [484, 200] on div "Tenhle předmět má jedno kouzlo...Když se občas nad modelem zamyslíte, tak si uv…" at bounding box center [496, 211] width 592 height 23
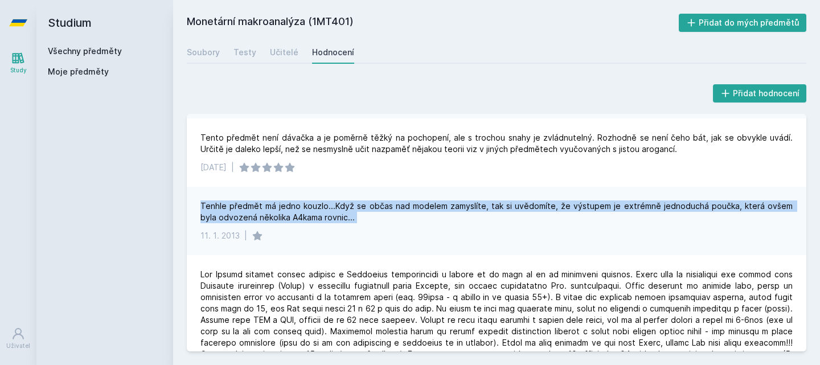
click at [484, 200] on div "Tenhle předmět má jedno kouzlo...Když se občas nad modelem zamyslíte, tak si uv…" at bounding box center [496, 211] width 592 height 23
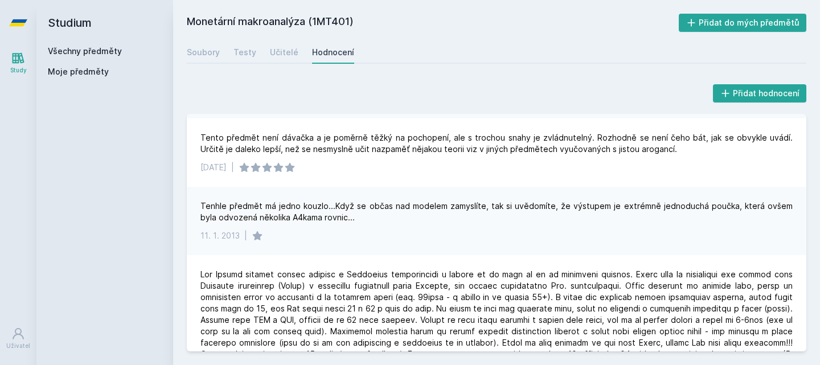
click at [484, 200] on div "Tenhle předmět má jedno kouzlo...Když se občas nad modelem zamyslíte, tak si uv…" at bounding box center [496, 211] width 592 height 23
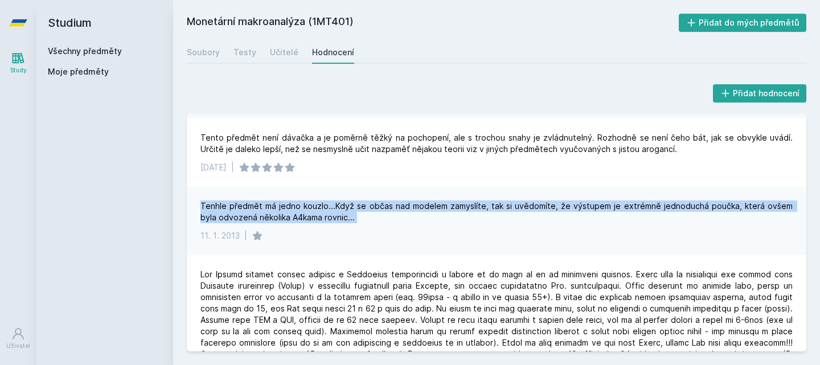
click at [484, 200] on div "Tenhle předmět má jedno kouzlo...Když se občas nad modelem zamyslíte, tak si uv…" at bounding box center [496, 211] width 592 height 23
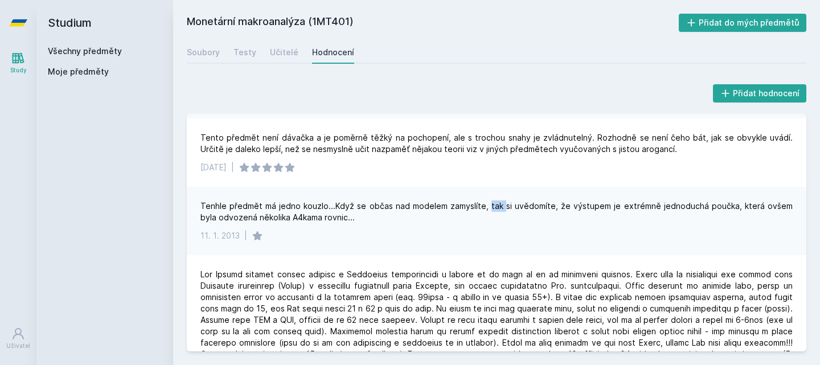
click at [484, 200] on div "Tenhle předmět má jedno kouzlo...Když se občas nad modelem zamyslíte, tak si uv…" at bounding box center [496, 211] width 592 height 23
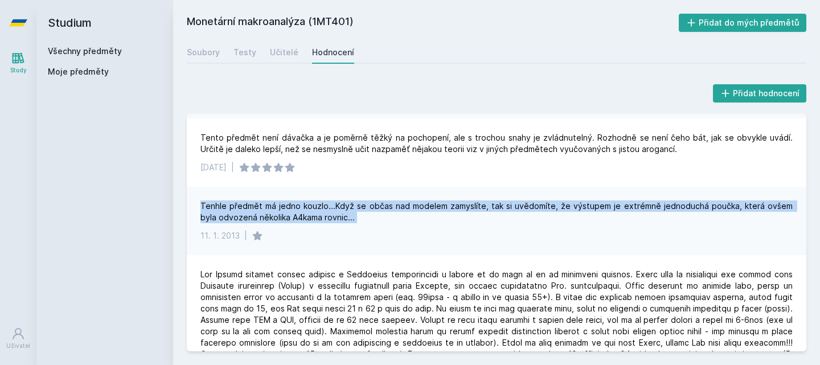
click at [484, 200] on div "Tenhle předmět má jedno kouzlo...Když se občas nad modelem zamyslíte, tak si uv…" at bounding box center [496, 211] width 592 height 23
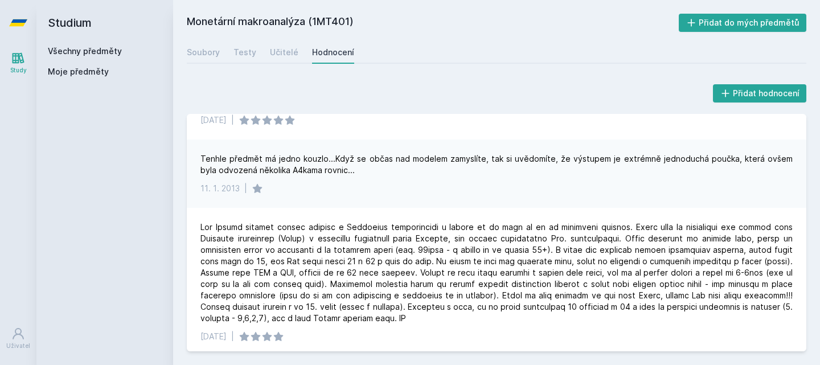
scroll to position [976, 0]
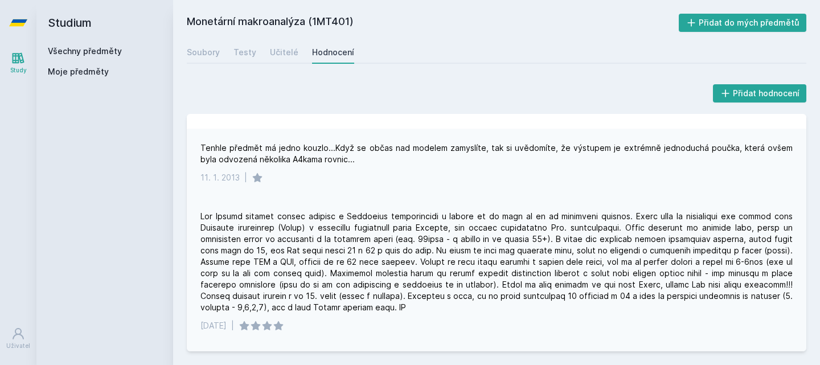
click at [471, 211] on div at bounding box center [496, 262] width 592 height 102
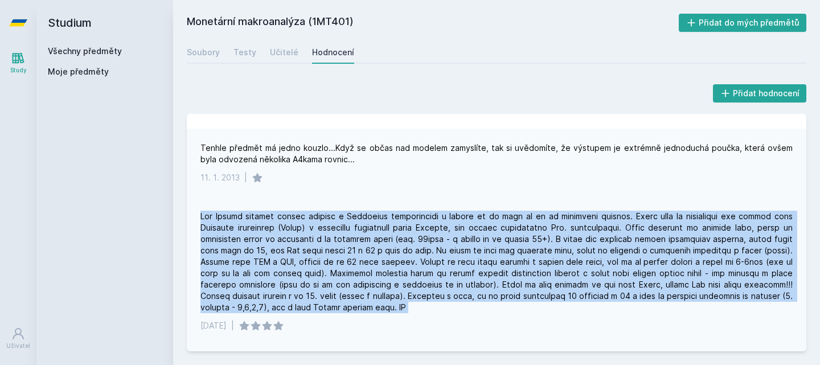
click at [471, 211] on div at bounding box center [496, 262] width 592 height 102
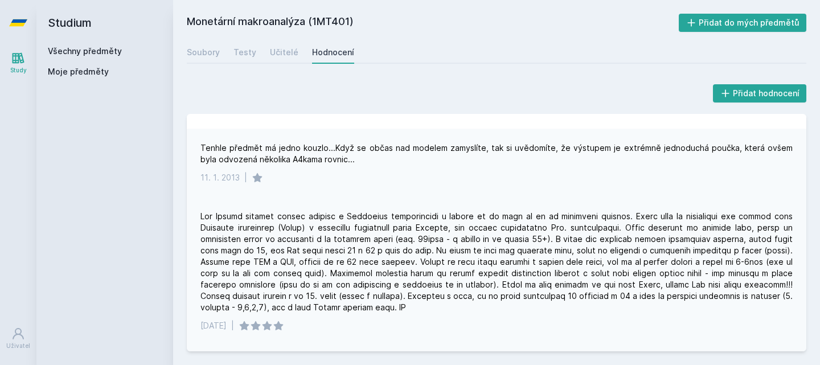
click at [484, 211] on div at bounding box center [496, 262] width 592 height 102
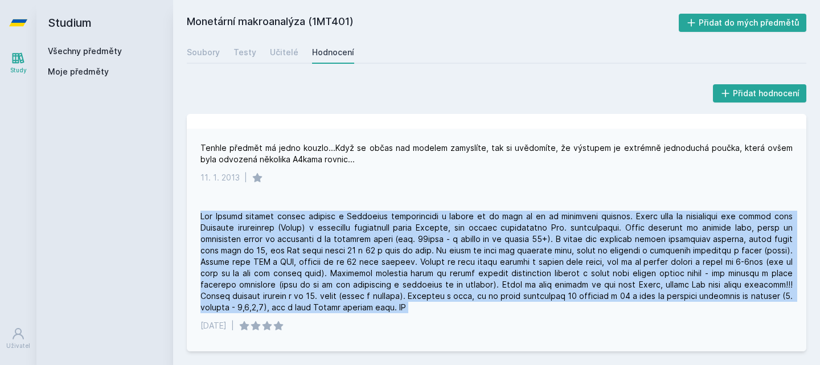
click at [484, 211] on div at bounding box center [496, 262] width 592 height 102
click at [487, 217] on div at bounding box center [496, 262] width 592 height 102
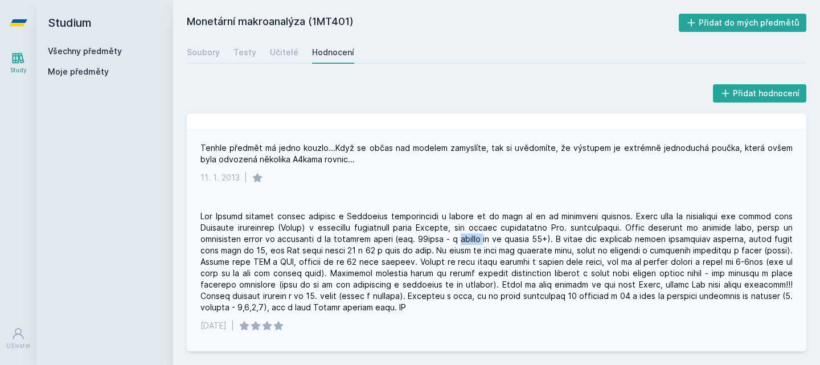
click at [487, 217] on div at bounding box center [496, 262] width 592 height 102
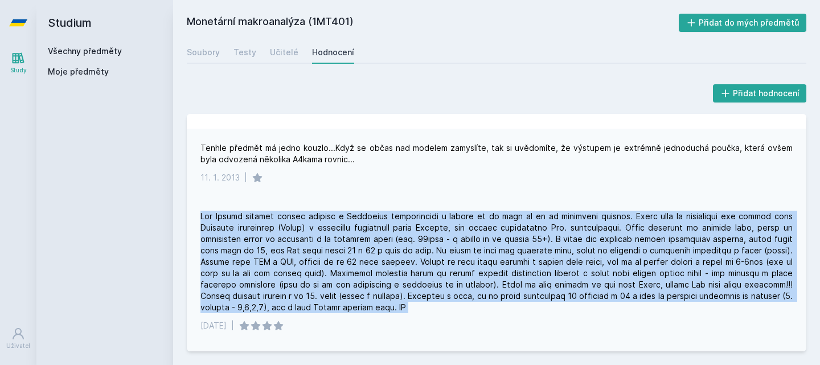
click at [487, 217] on div at bounding box center [496, 262] width 592 height 102
click at [486, 227] on div at bounding box center [496, 262] width 592 height 102
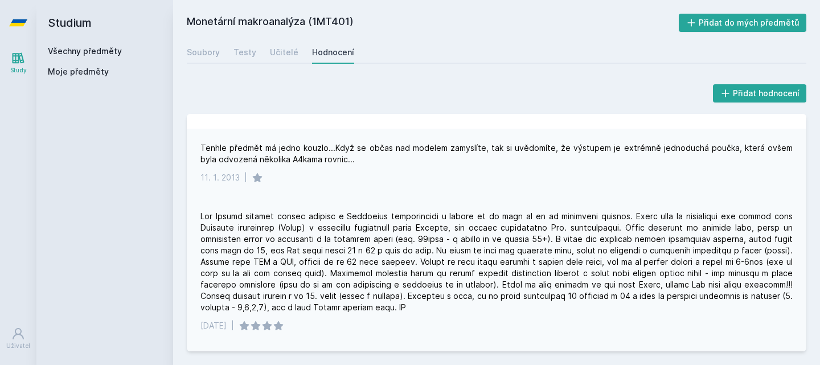
click at [479, 250] on div at bounding box center [496, 262] width 592 height 102
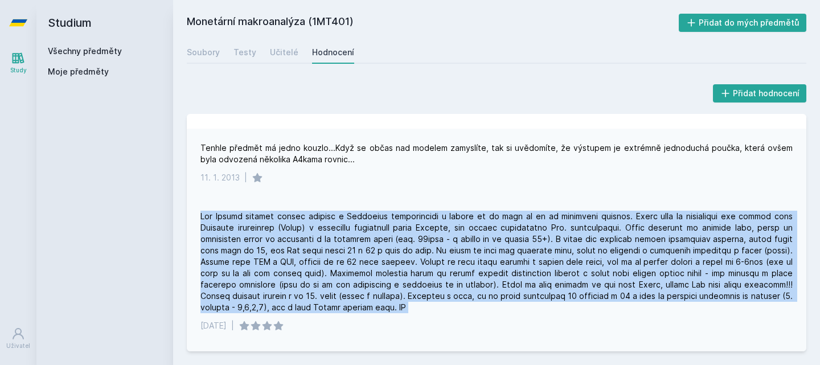
click at [479, 250] on div at bounding box center [496, 262] width 592 height 102
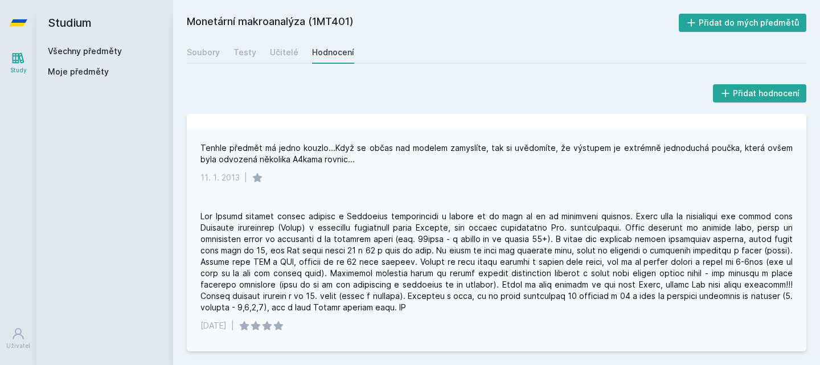
click at [482, 213] on div at bounding box center [496, 262] width 592 height 102
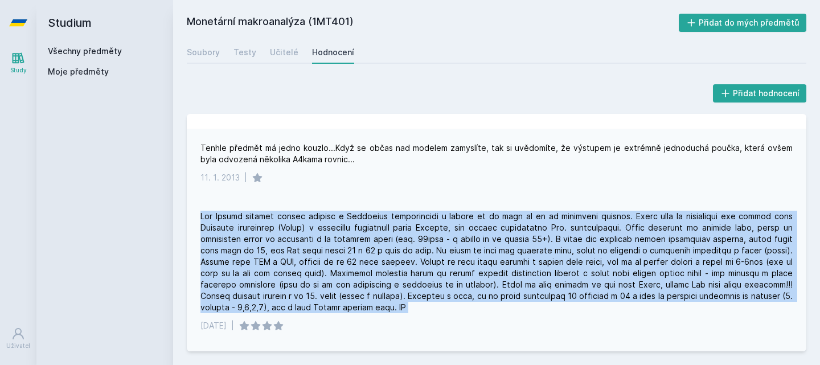
click at [482, 213] on div at bounding box center [496, 262] width 592 height 102
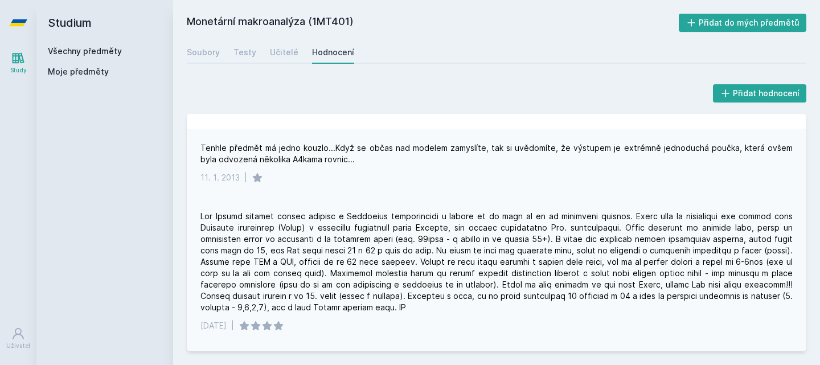
click at [474, 252] on div at bounding box center [496, 262] width 592 height 102
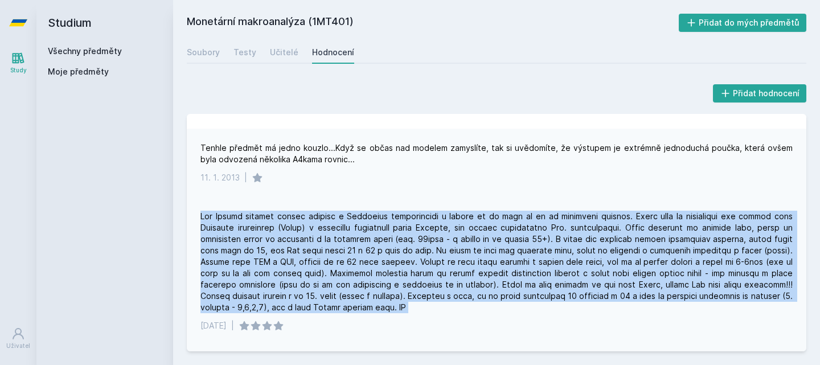
click at [474, 252] on div at bounding box center [496, 262] width 592 height 102
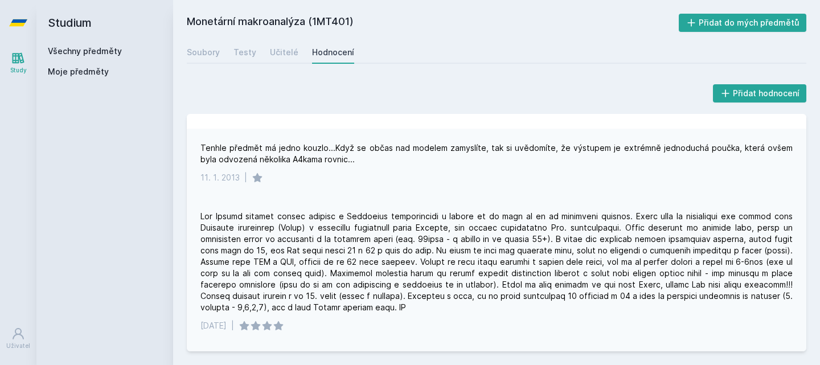
click at [496, 225] on div at bounding box center [496, 262] width 592 height 102
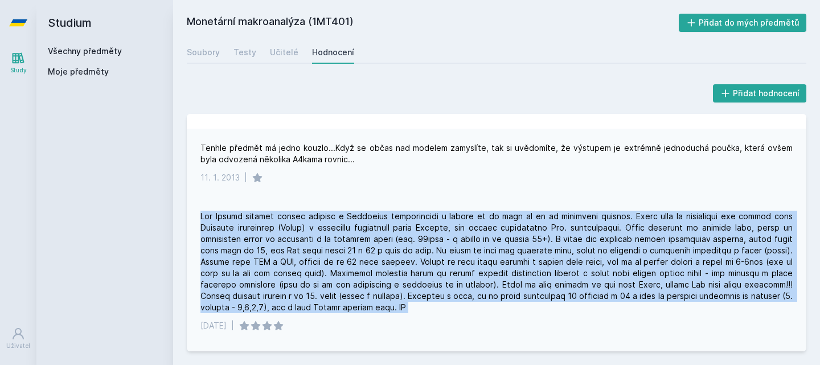
click at [496, 225] on div at bounding box center [496, 262] width 592 height 102
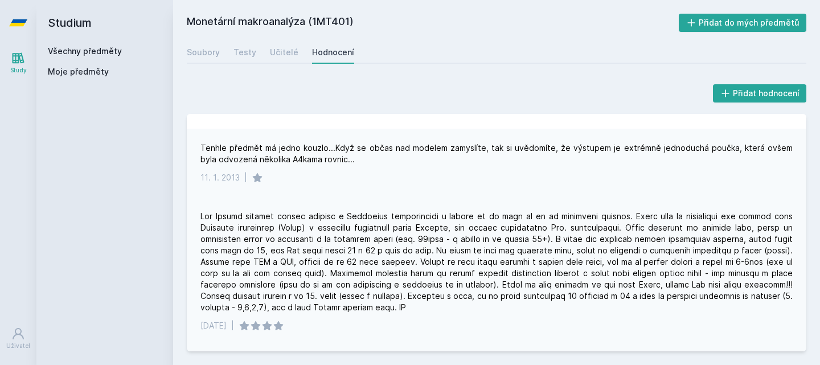
click at [335, 237] on div at bounding box center [496, 262] width 592 height 102
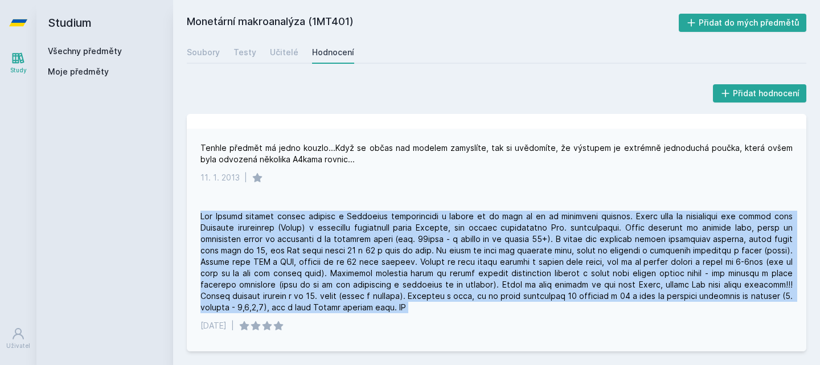
click at [335, 237] on div at bounding box center [496, 262] width 592 height 102
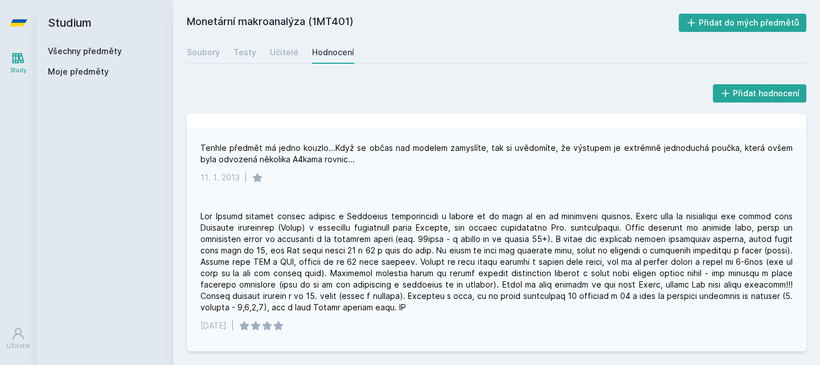
click at [468, 240] on div at bounding box center [496, 262] width 592 height 102
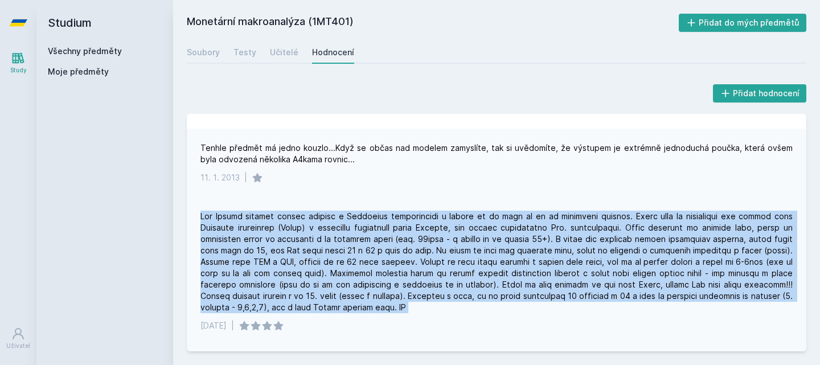
click at [468, 240] on div at bounding box center [496, 262] width 592 height 102
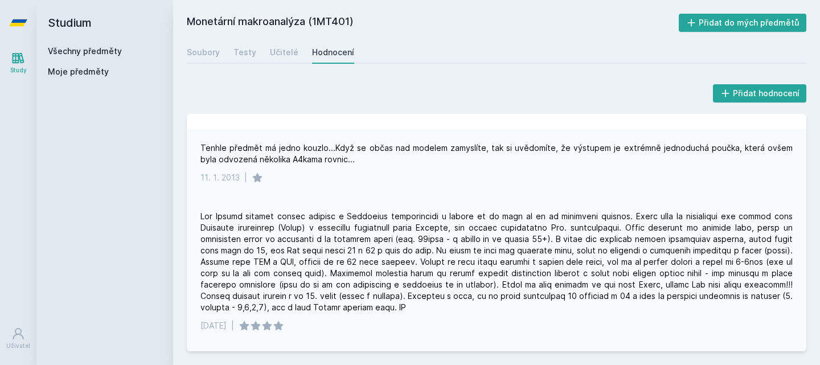
click at [463, 264] on div at bounding box center [496, 262] width 592 height 102
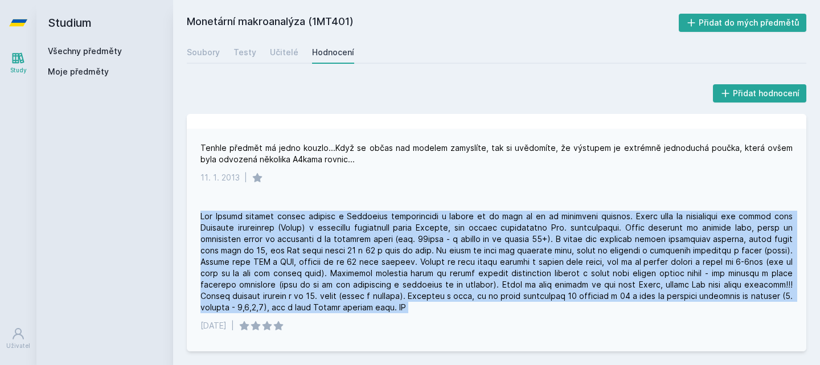
click at [463, 264] on div at bounding box center [496, 262] width 592 height 102
click at [487, 250] on div at bounding box center [496, 262] width 592 height 102
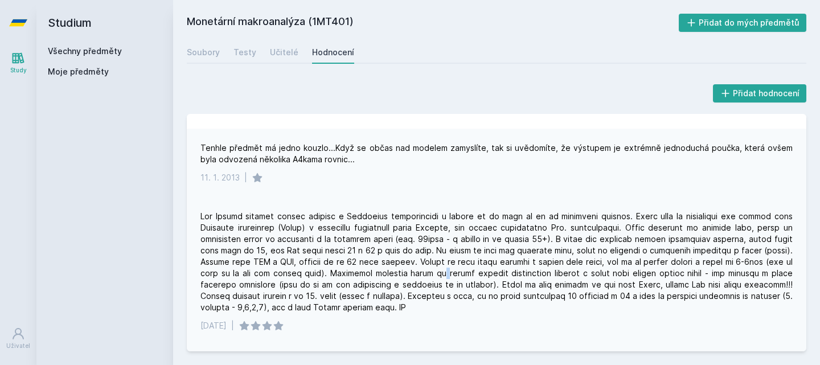
click at [487, 250] on div at bounding box center [496, 262] width 592 height 102
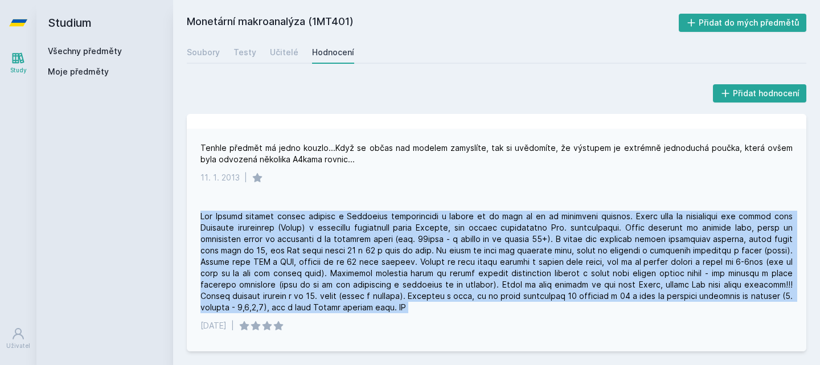
click at [487, 250] on div at bounding box center [496, 262] width 592 height 102
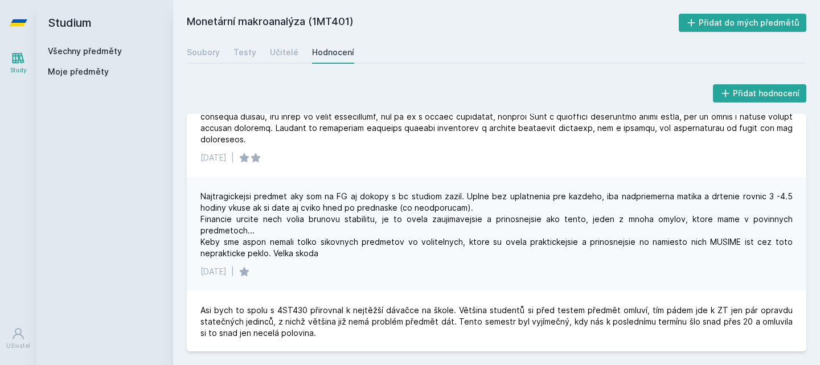
scroll to position [0, 0]
